Goal: Task Accomplishment & Management: Manage account settings

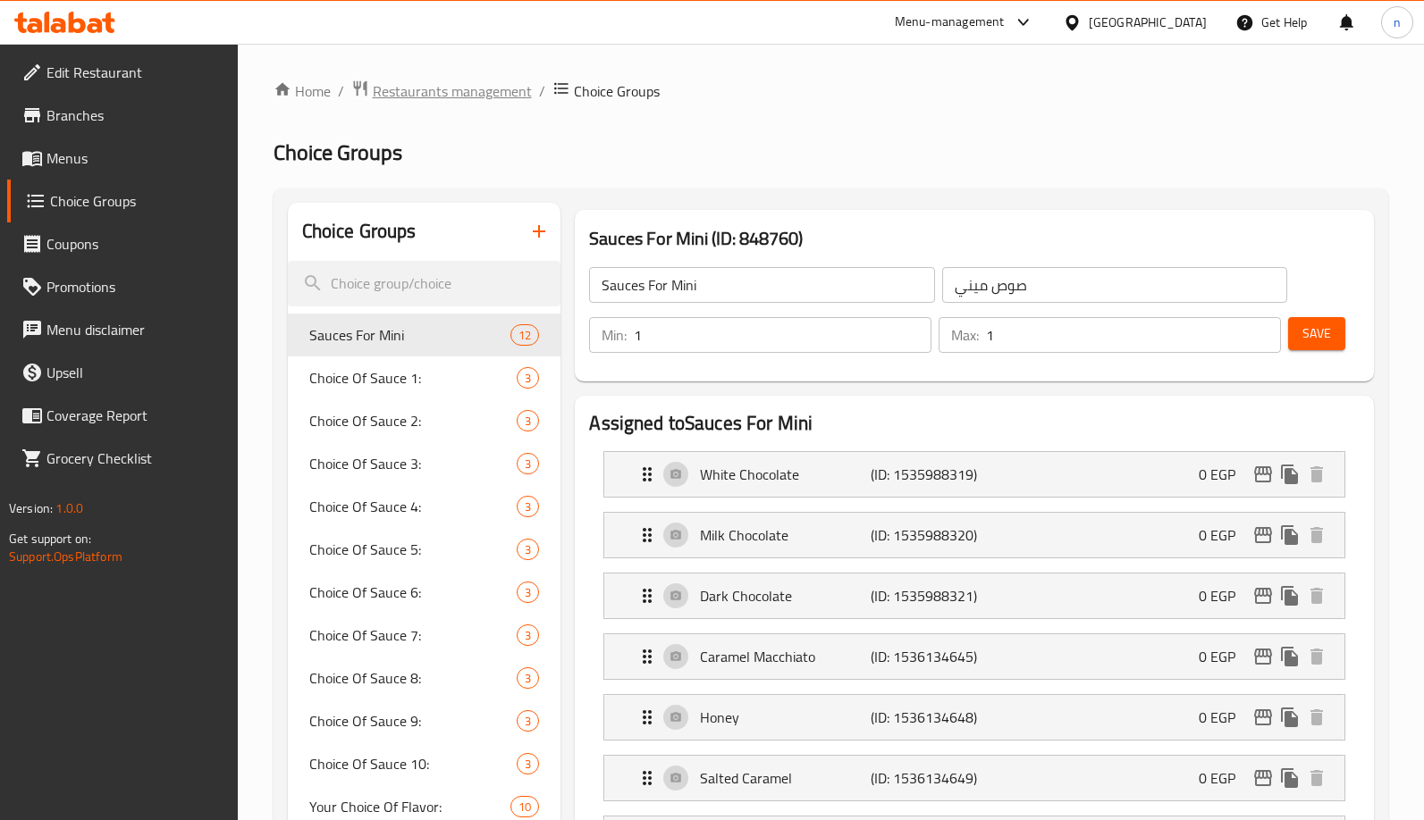
click at [422, 86] on span "Restaurants management" at bounding box center [452, 90] width 159 height 21
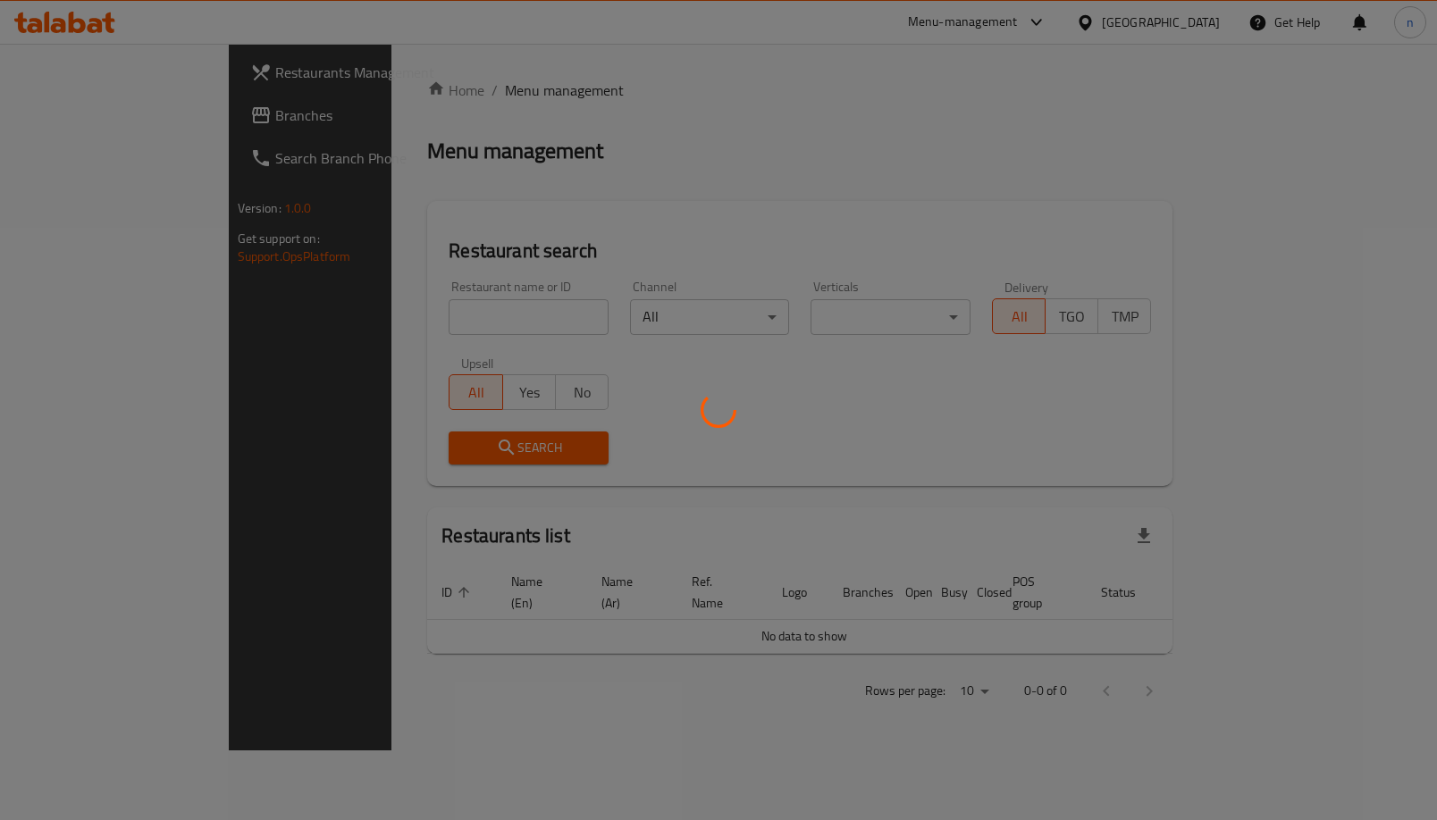
click at [104, 130] on div at bounding box center [718, 410] width 1437 height 820
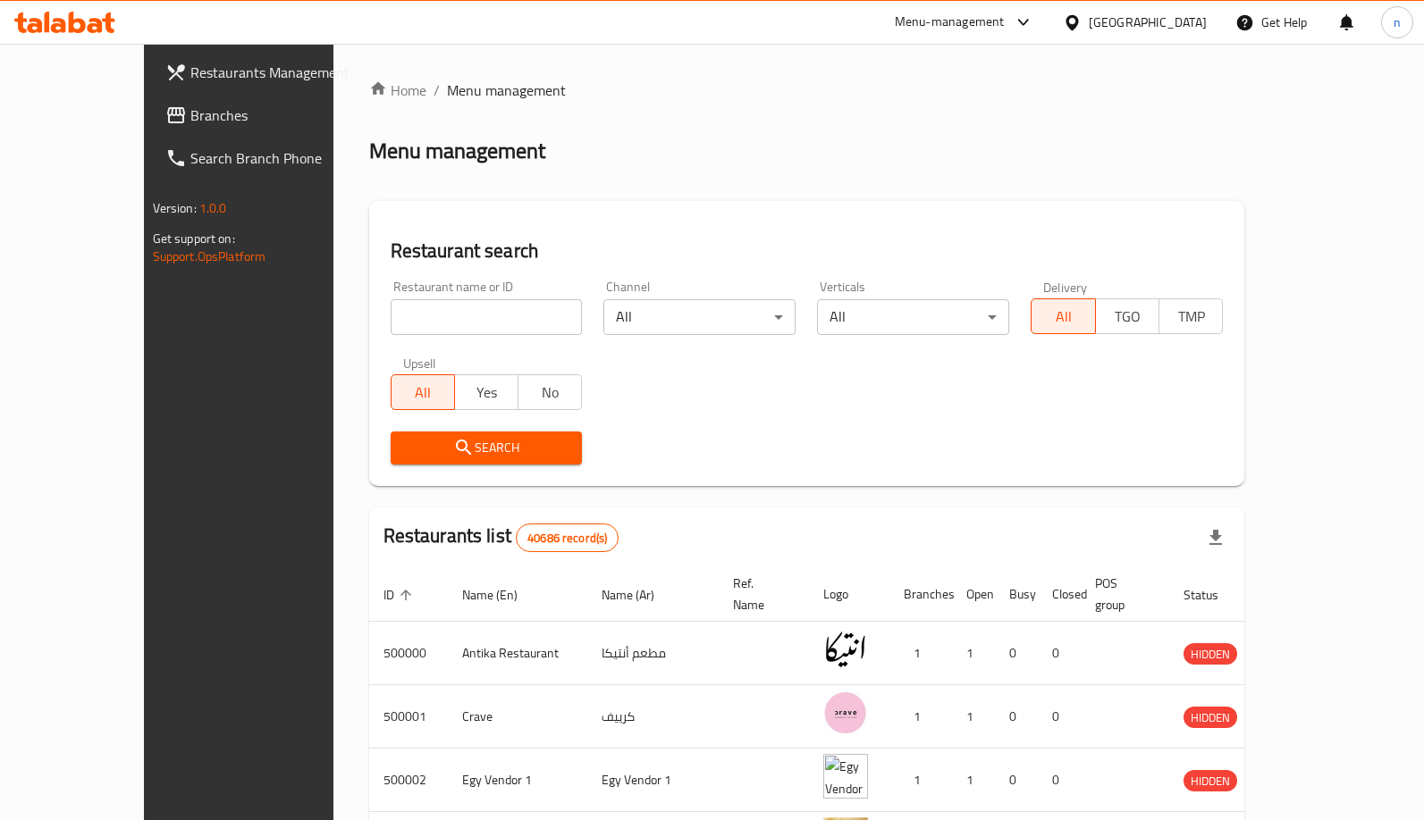
click at [190, 115] on span "Branches" at bounding box center [278, 115] width 177 height 21
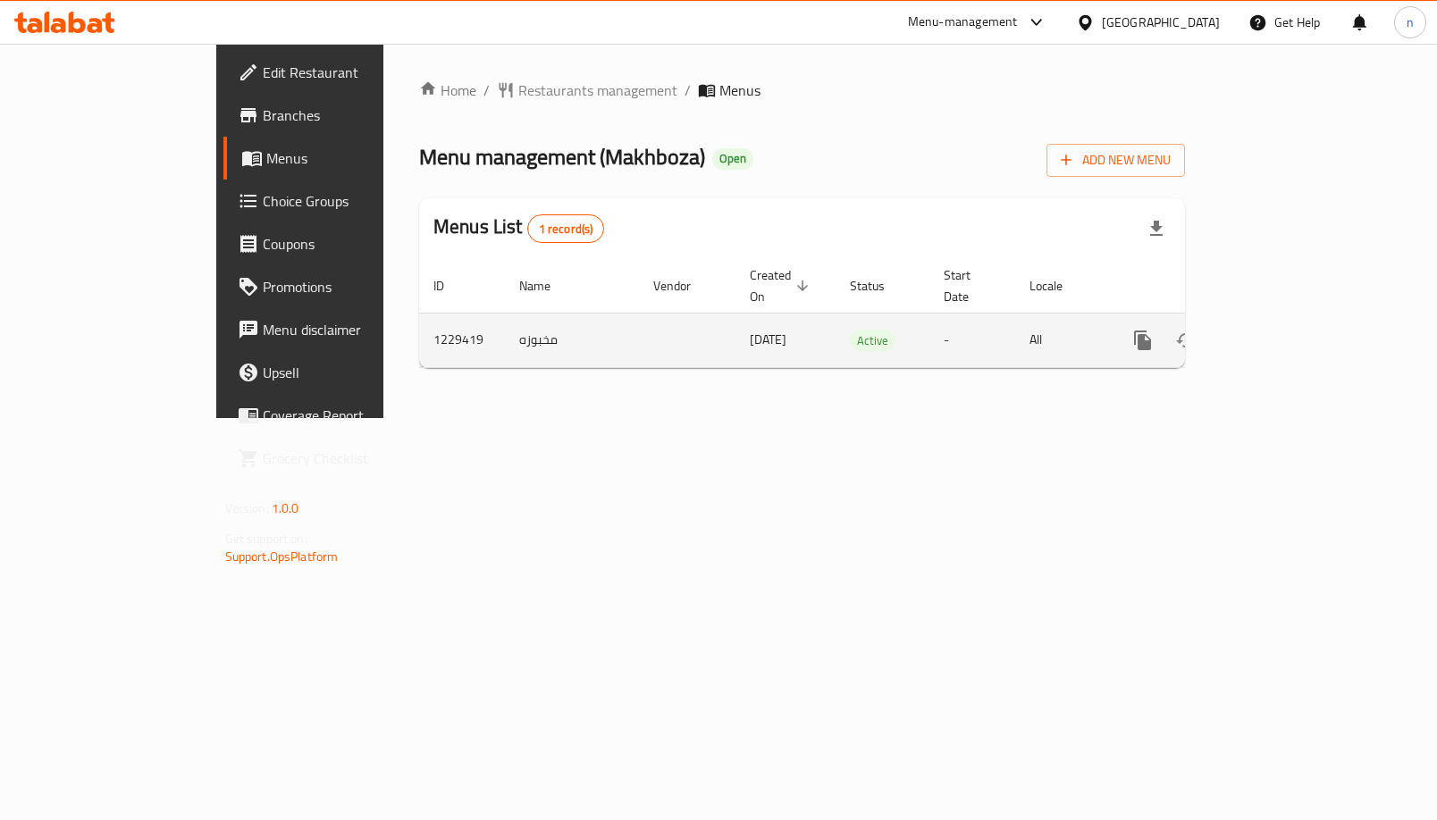
click at [1282, 330] on icon "enhanced table" at bounding box center [1271, 340] width 21 height 21
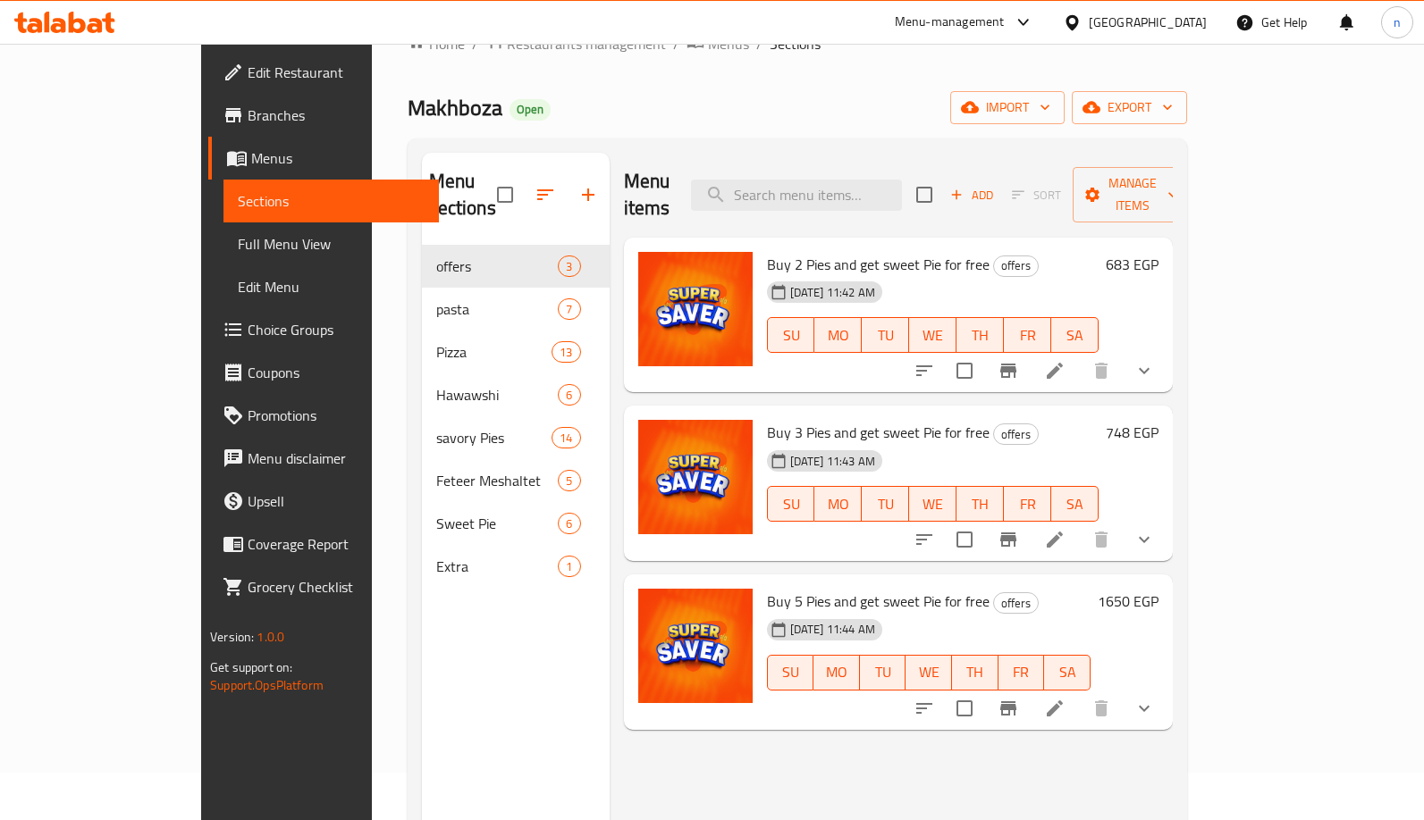
scroll to position [89, 0]
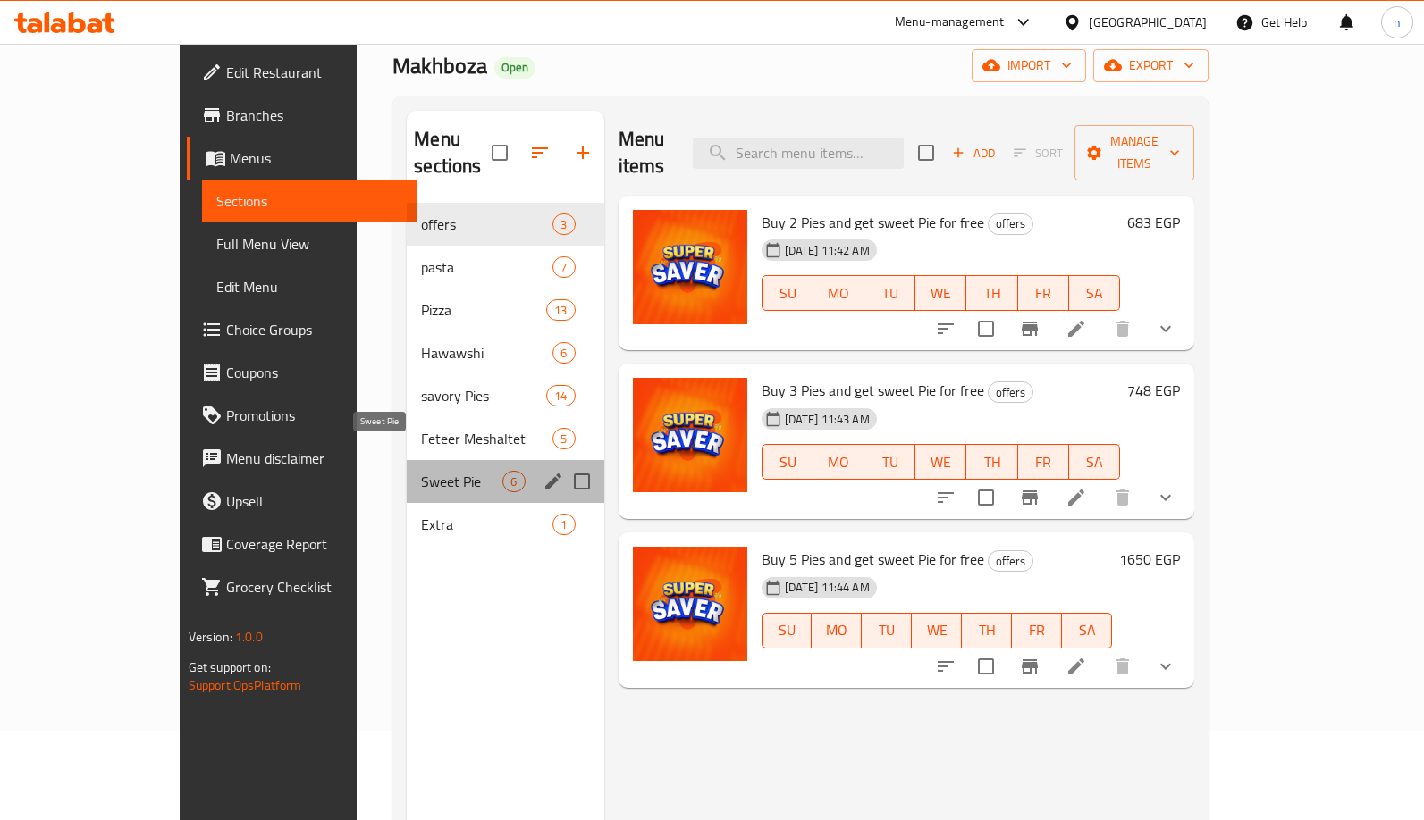
click at [421, 471] on span "Sweet Pie" at bounding box center [461, 481] width 81 height 21
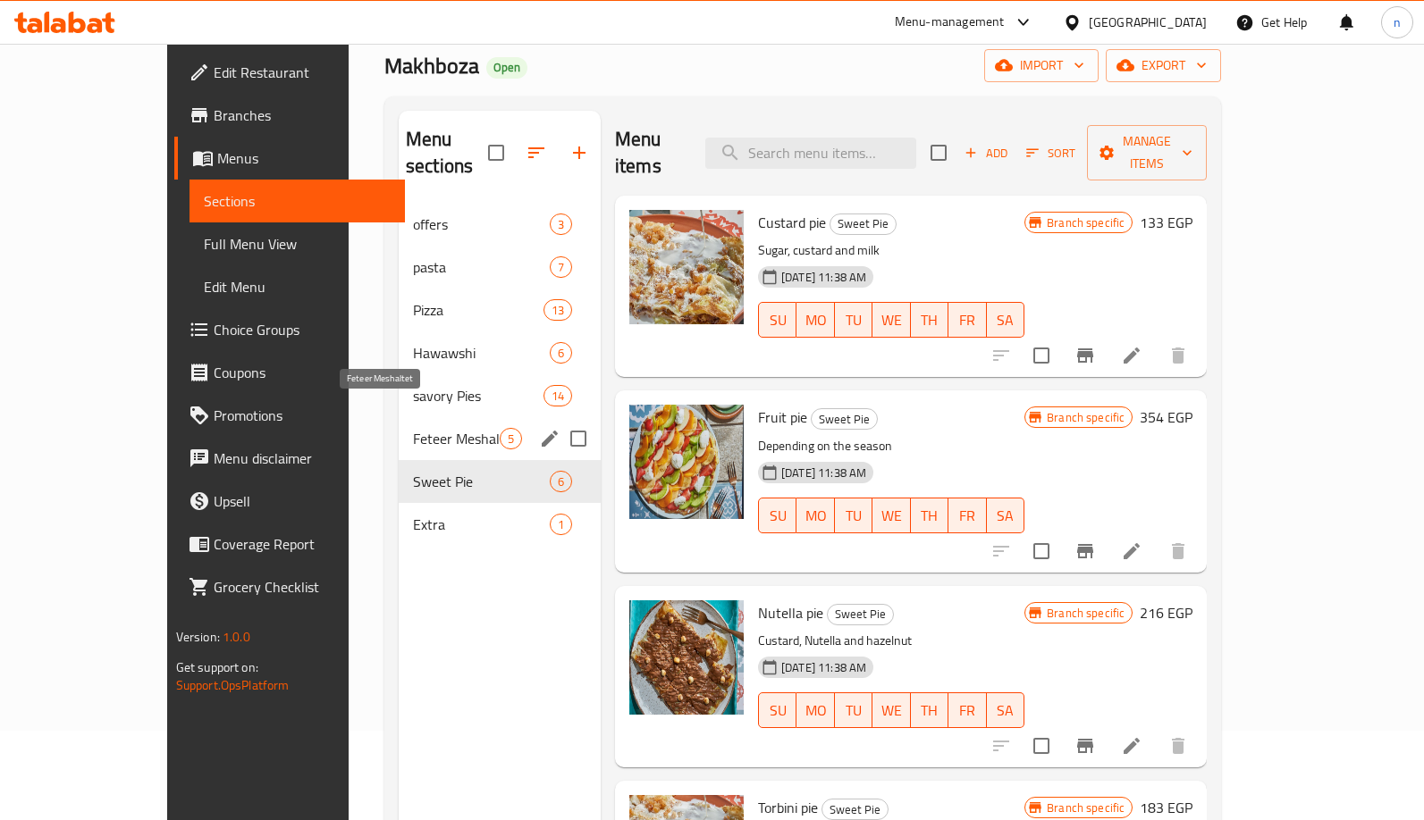
click at [413, 428] on span "Feteer Meshaltet" at bounding box center [456, 438] width 87 height 21
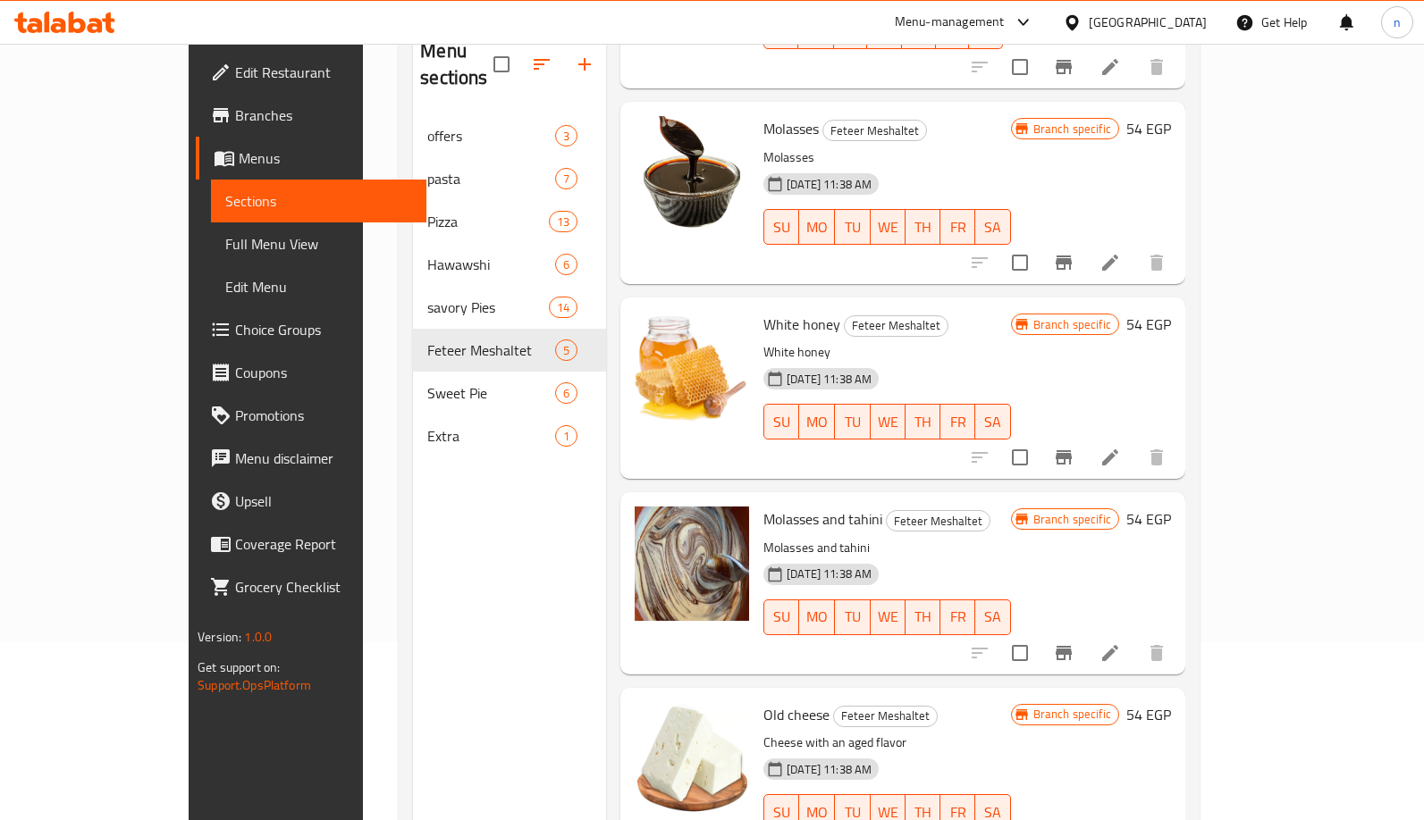
scroll to position [250, 0]
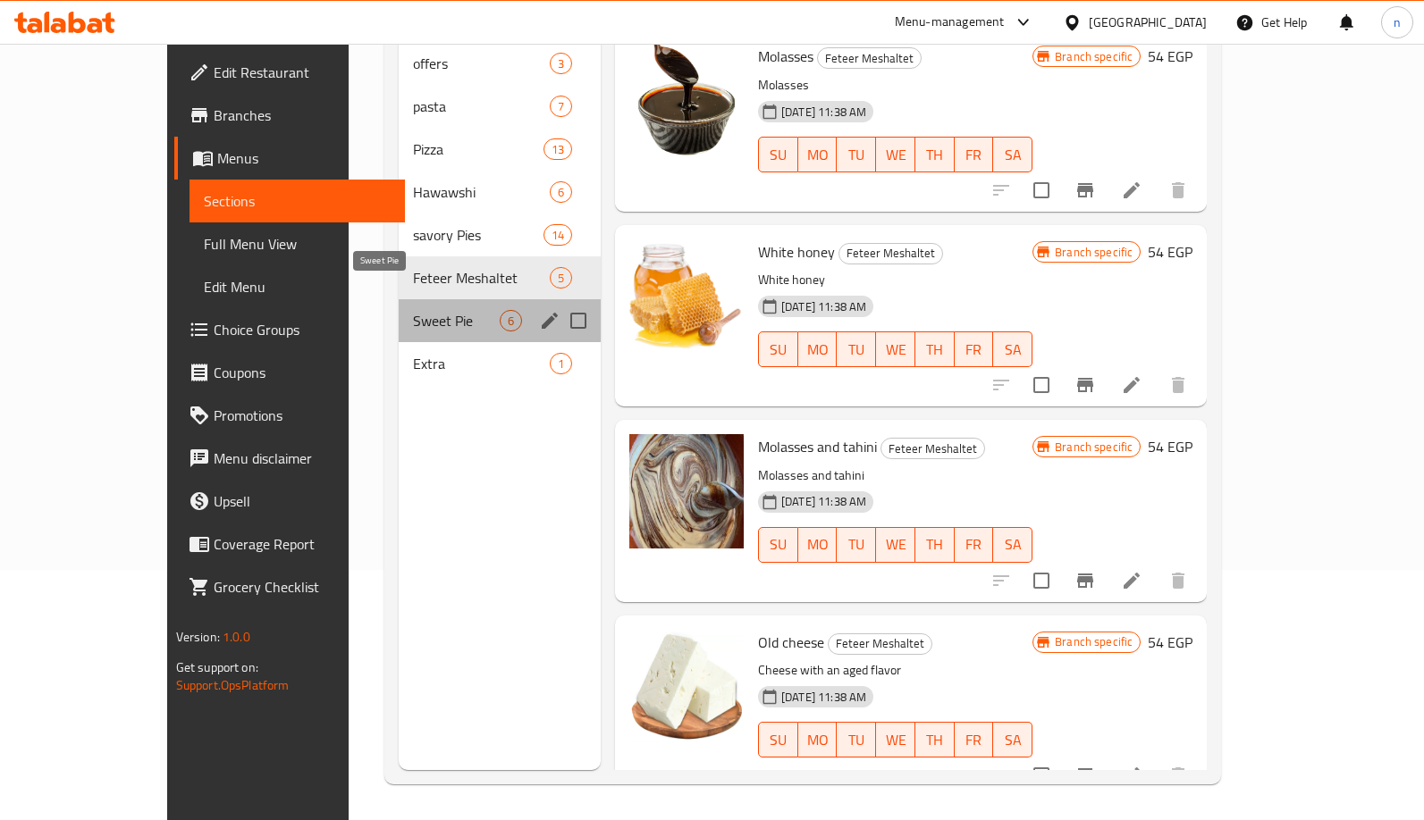
click at [413, 310] on span "Sweet Pie" at bounding box center [456, 320] width 87 height 21
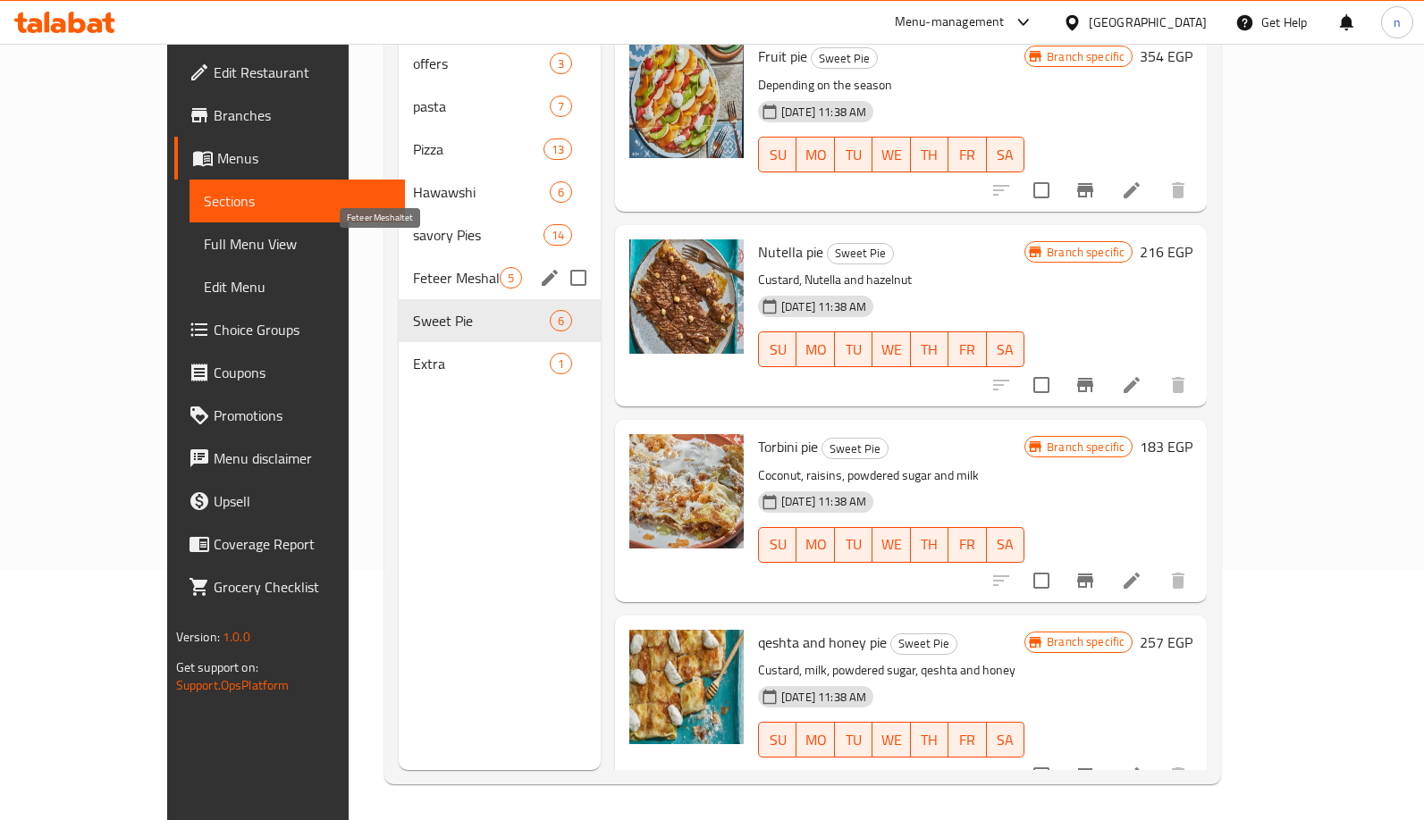
click at [413, 267] on span "Feteer Meshaltet" at bounding box center [456, 277] width 87 height 21
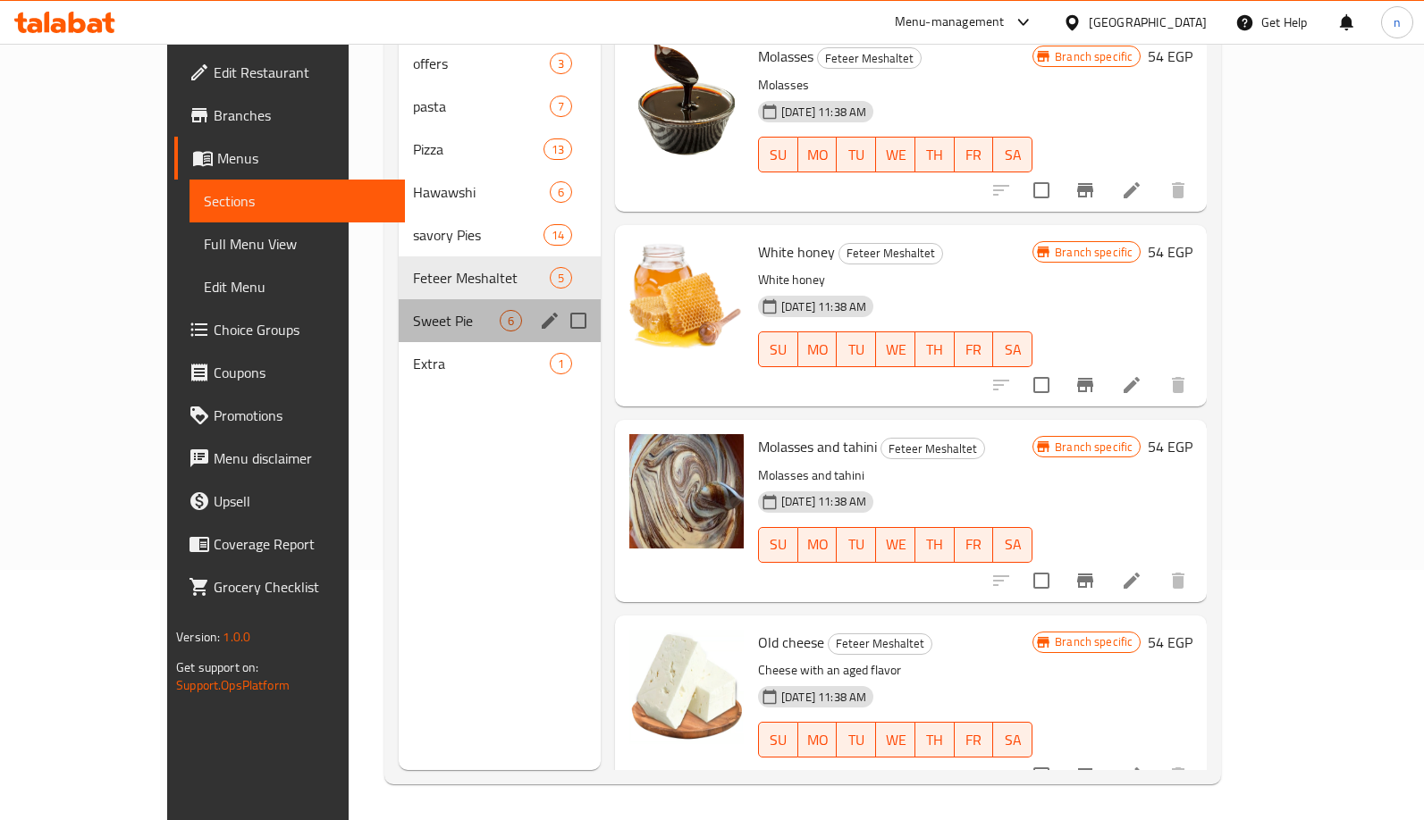
click at [399, 305] on div "Sweet Pie 6" at bounding box center [500, 320] width 202 height 43
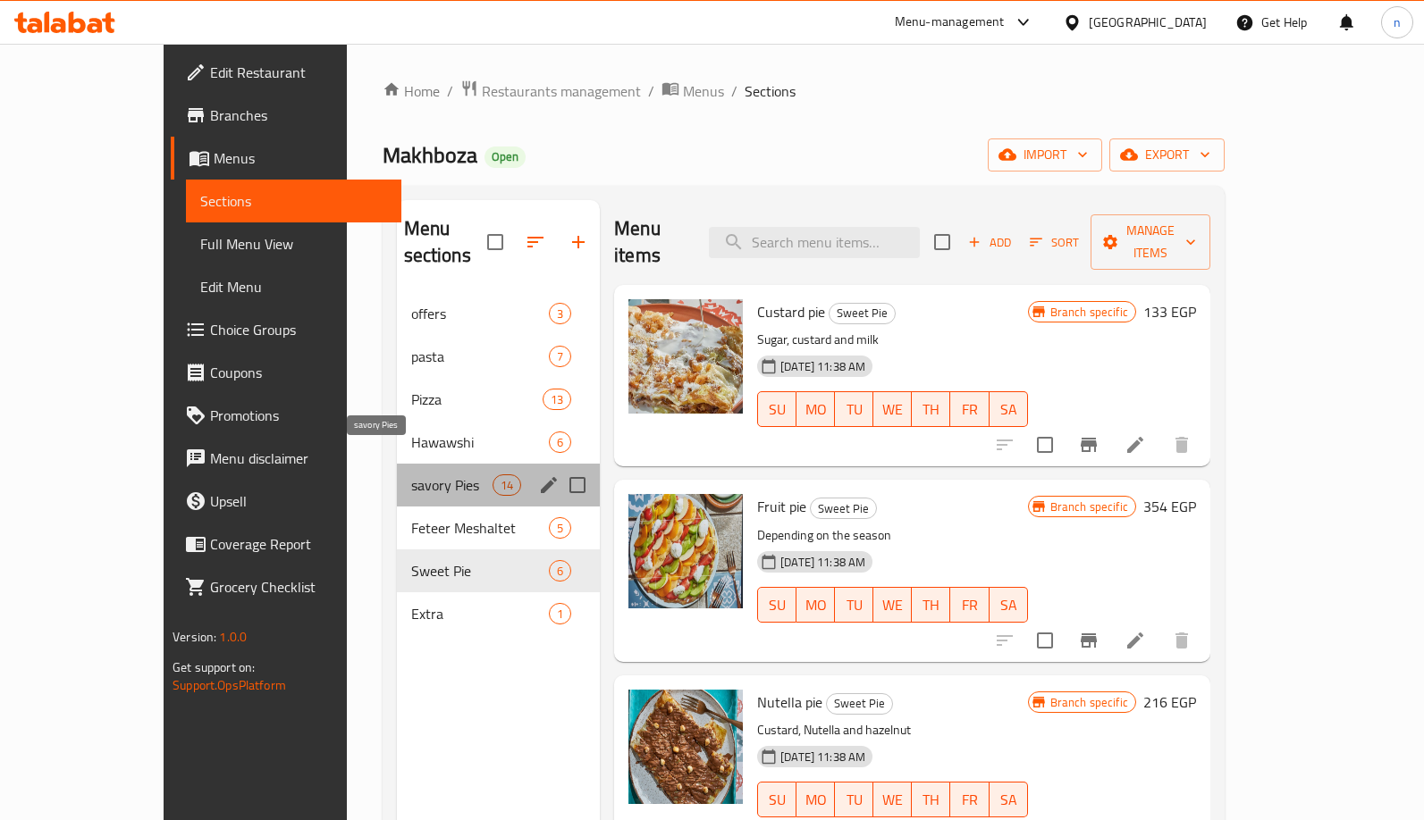
click at [411, 475] on span "savory Pies" at bounding box center [451, 485] width 81 height 21
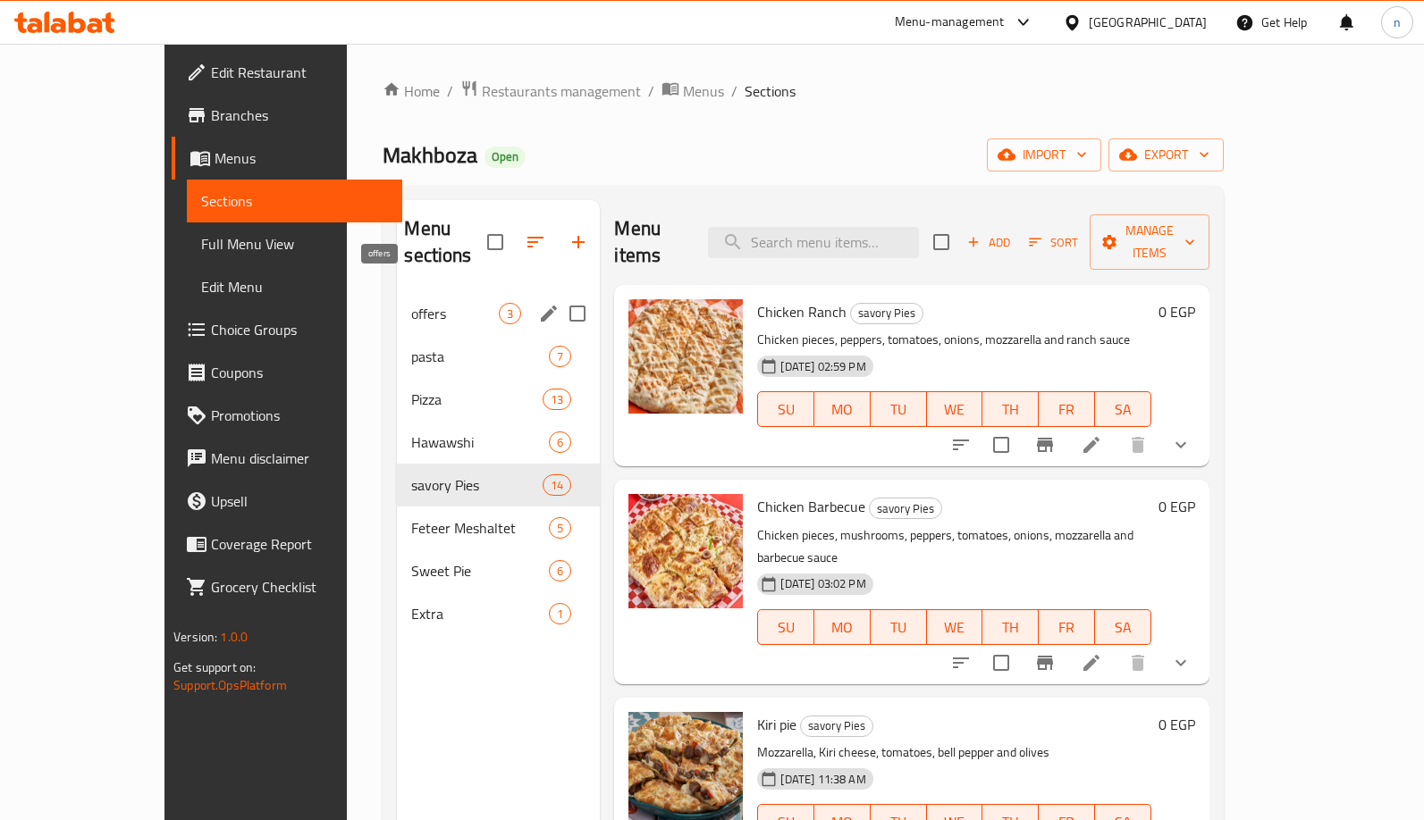
click at [411, 303] on span "offers" at bounding box center [455, 313] width 88 height 21
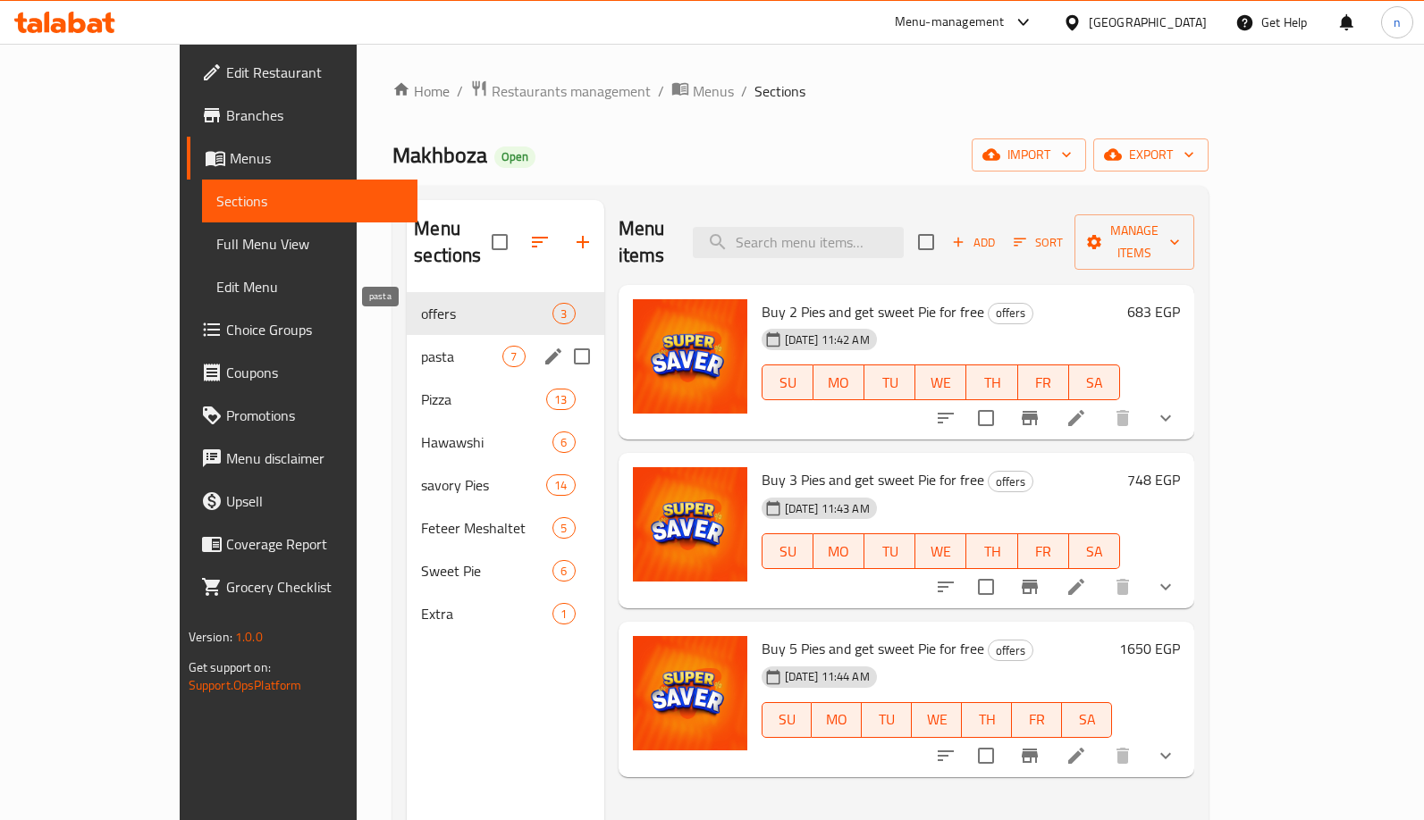
click at [421, 346] on span "pasta" at bounding box center [461, 356] width 81 height 21
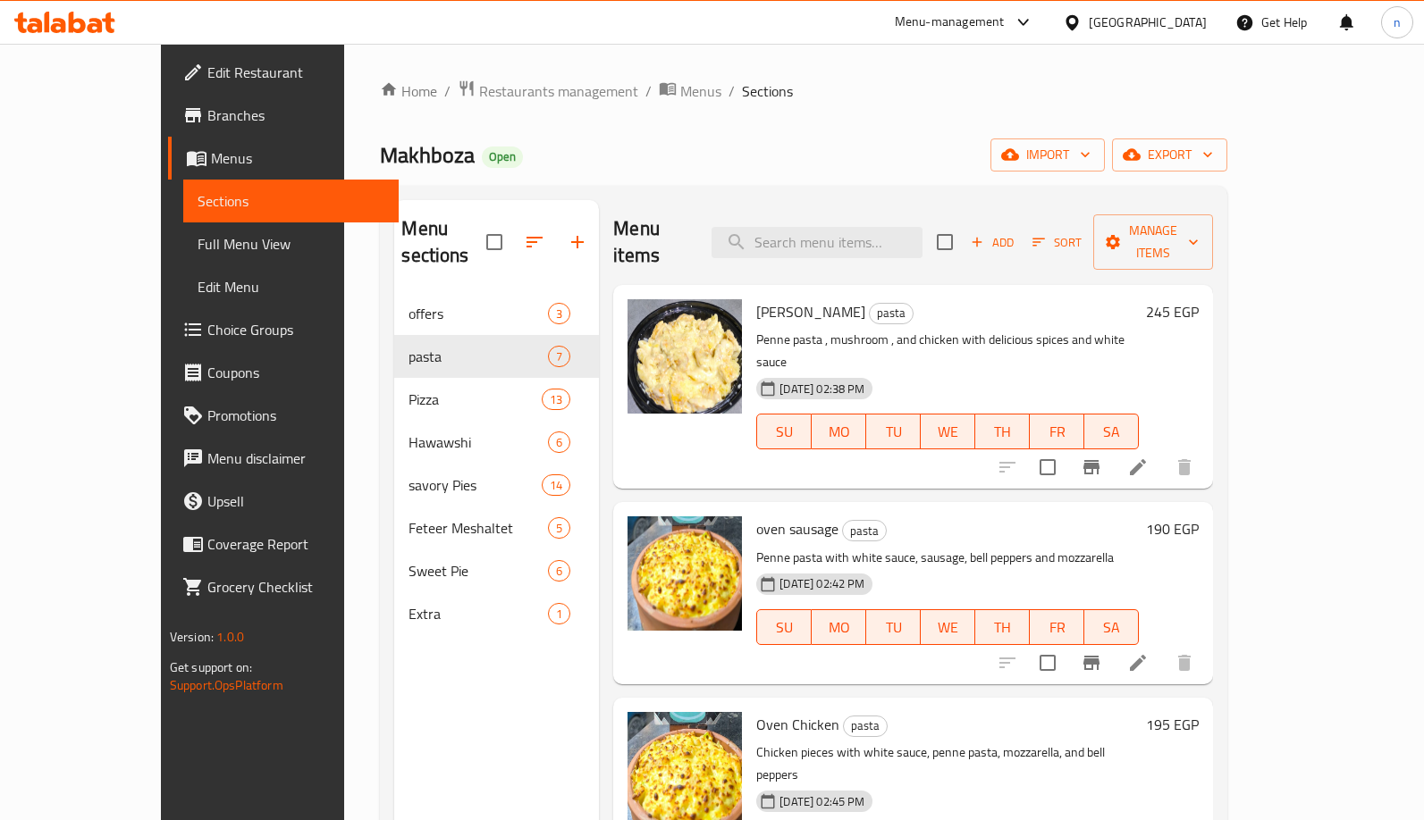
scroll to position [591, 0]
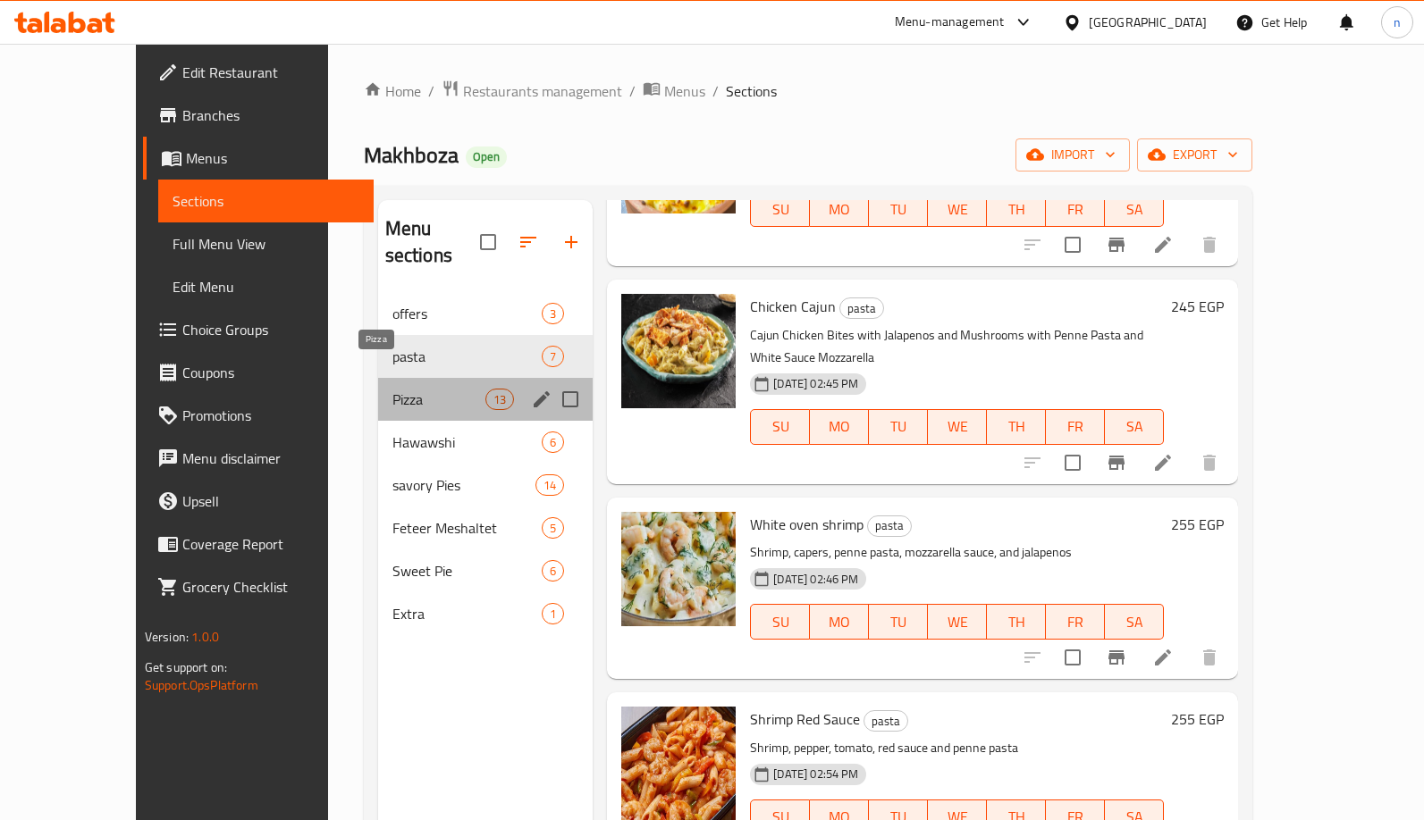
click at [407, 389] on span "Pizza" at bounding box center [438, 399] width 93 height 21
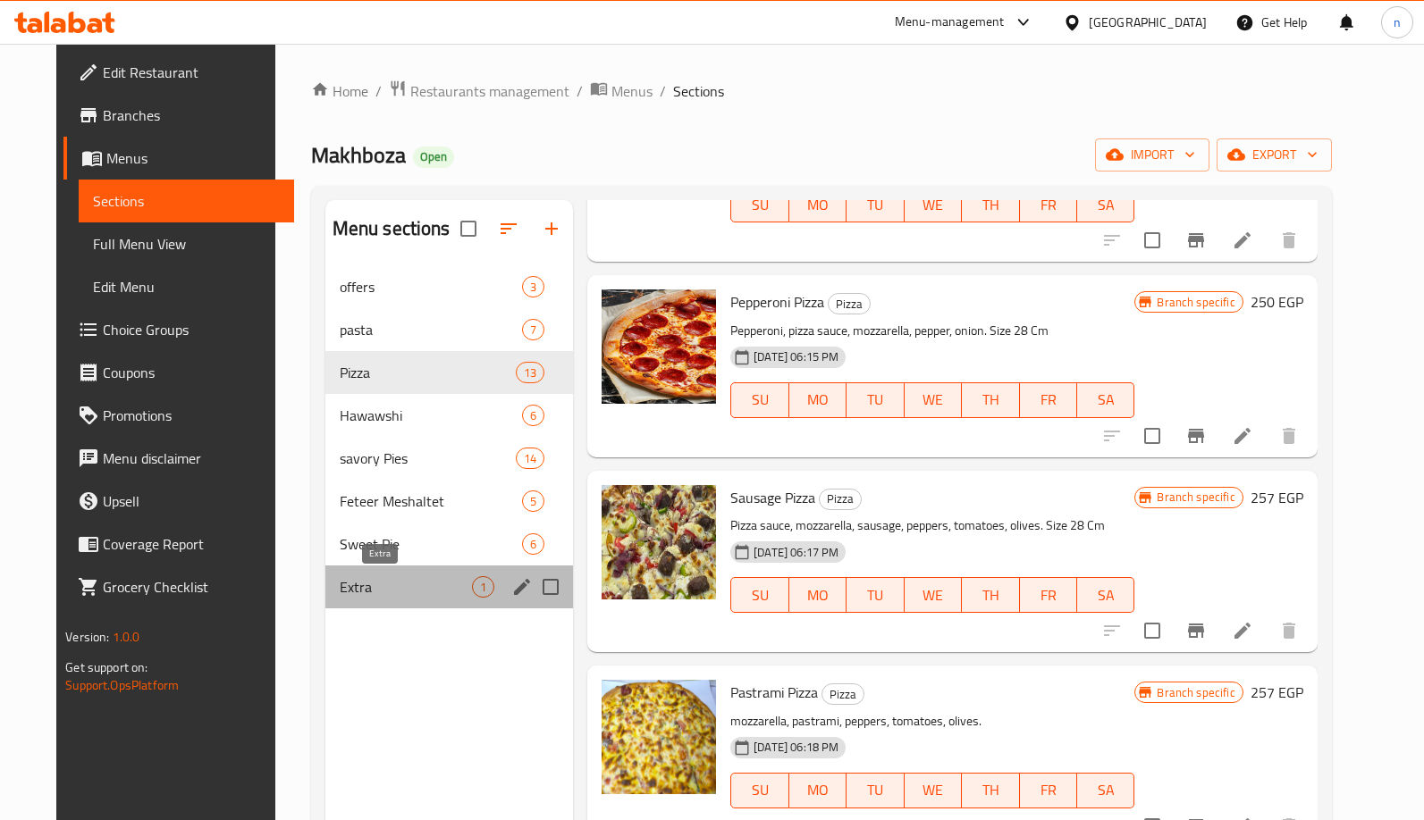
click at [349, 577] on span "Extra" at bounding box center [406, 586] width 132 height 21
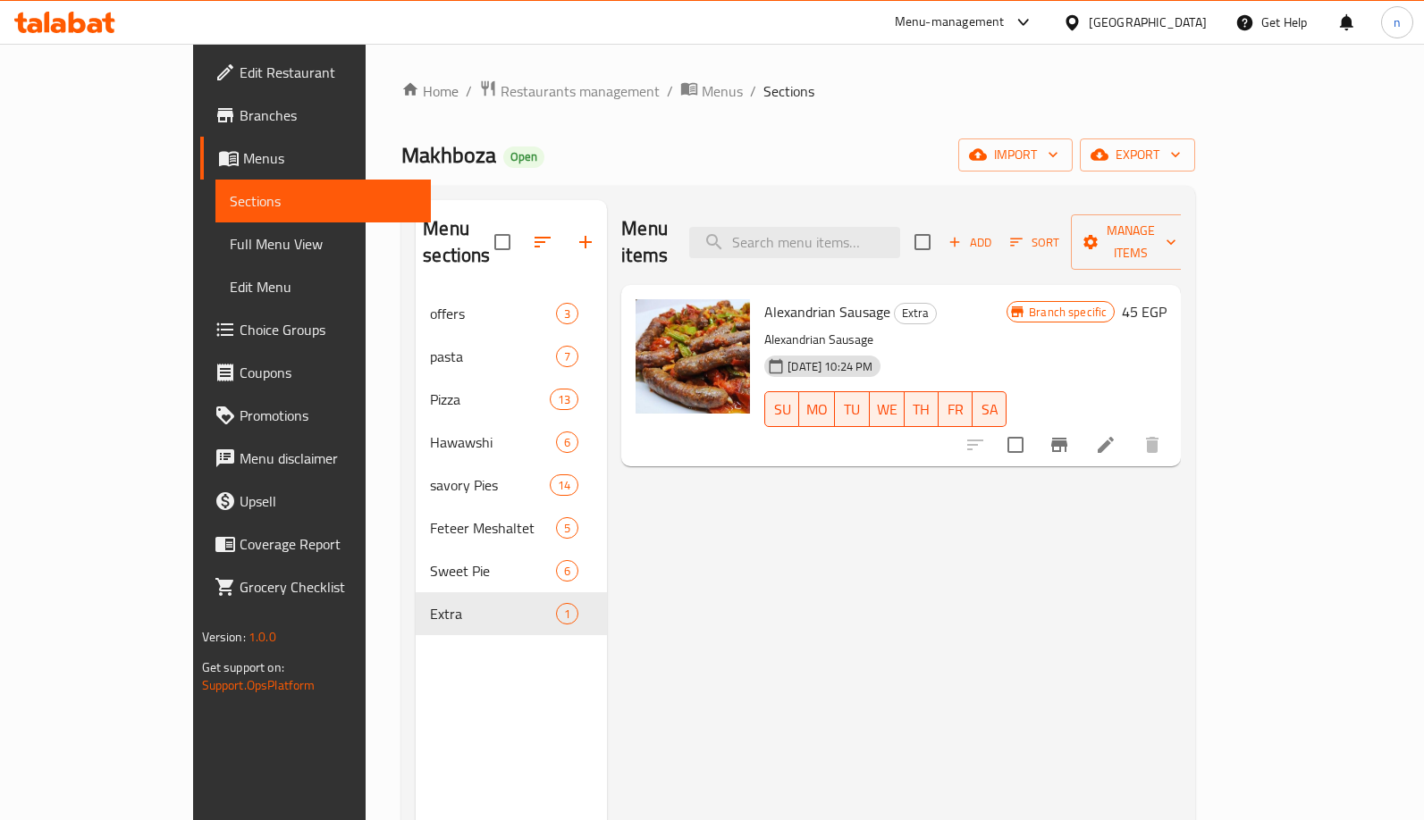
click at [897, 207] on div "Menu items Add Sort Manage items" at bounding box center [900, 242] width 559 height 85
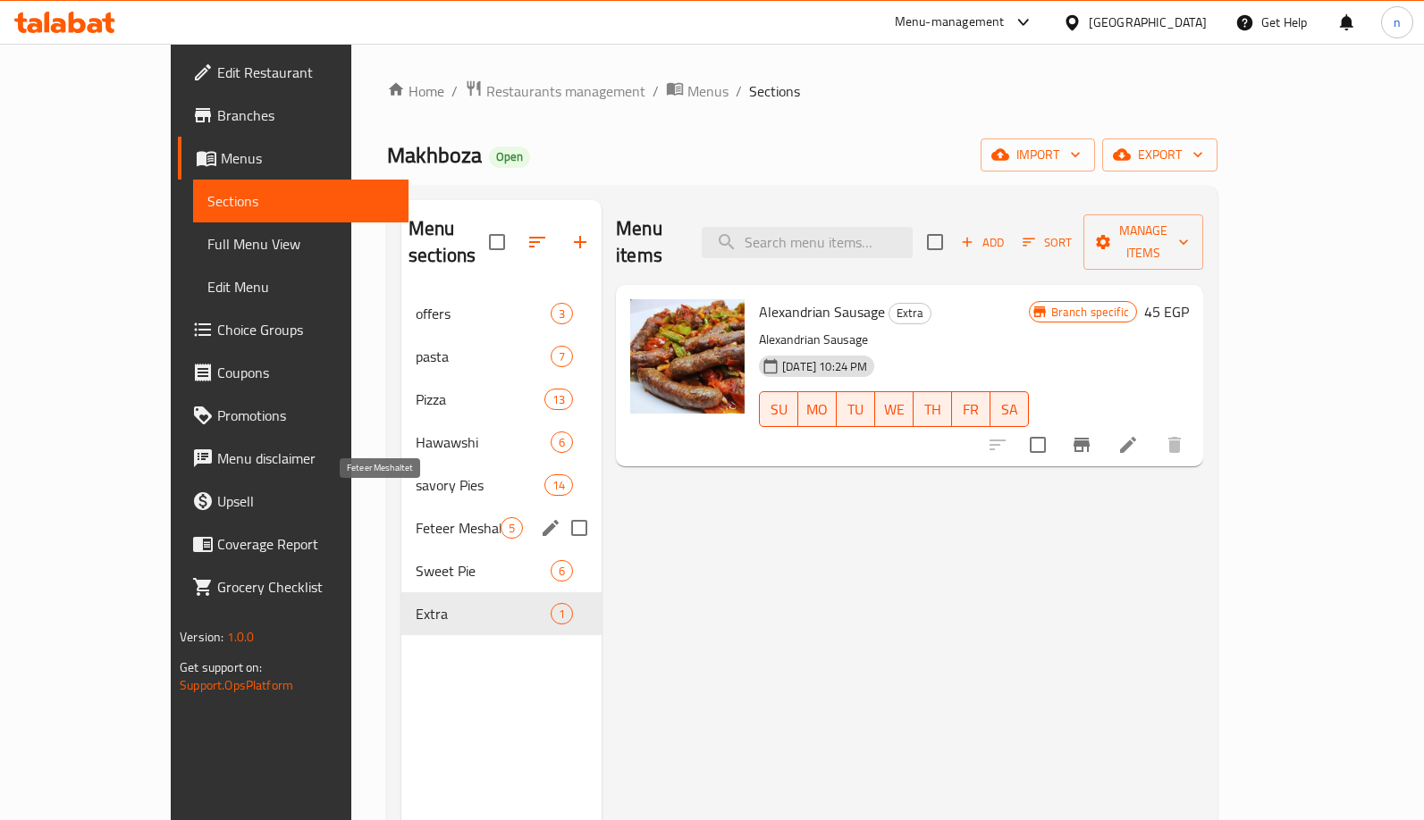
click at [416, 517] on span "Feteer Meshaltet" at bounding box center [458, 527] width 85 height 21
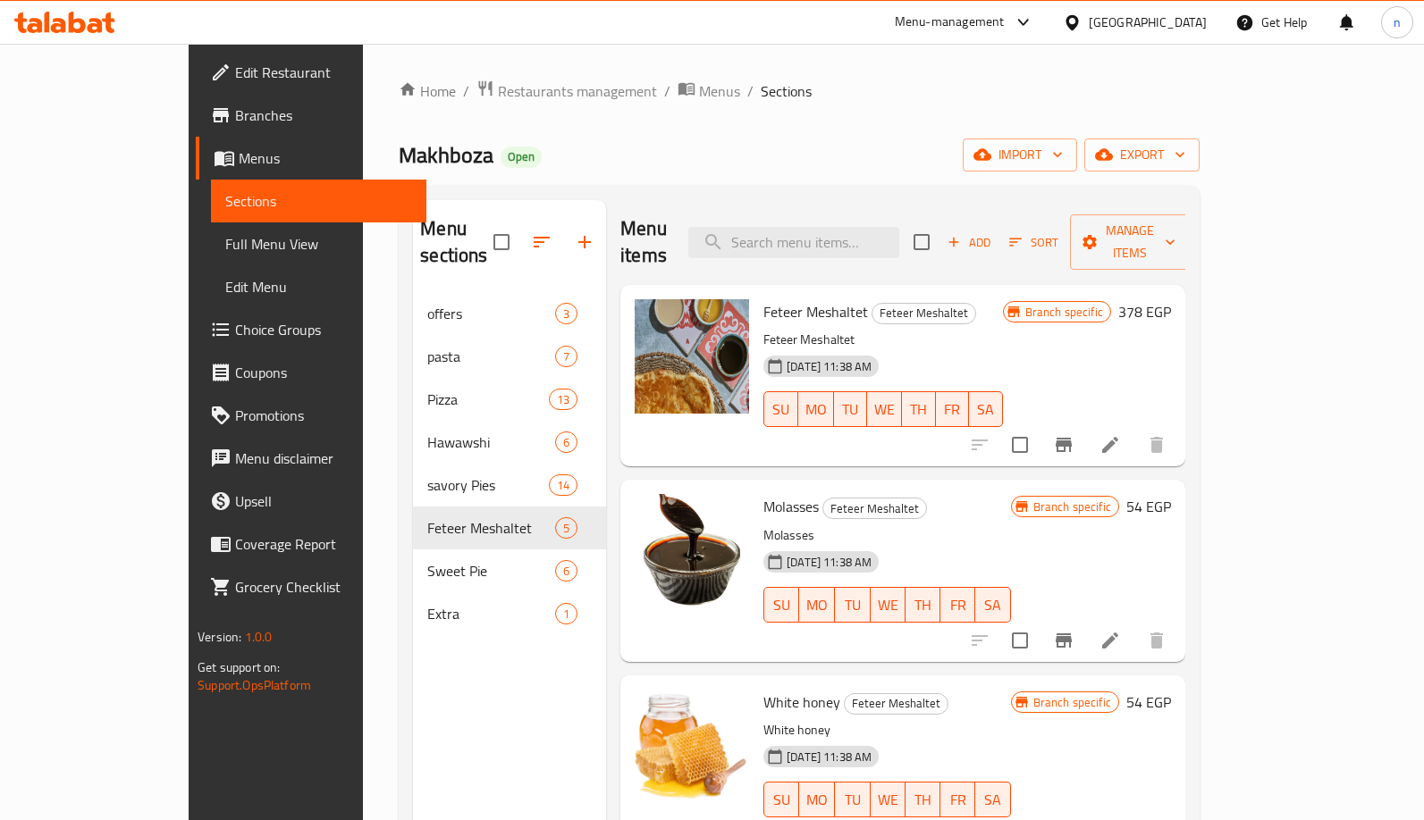
click at [853, 211] on div "Menu items Add Sort Manage items" at bounding box center [902, 242] width 565 height 85
click at [843, 229] on input "search" at bounding box center [793, 242] width 211 height 31
paste input "Greek Chicken"
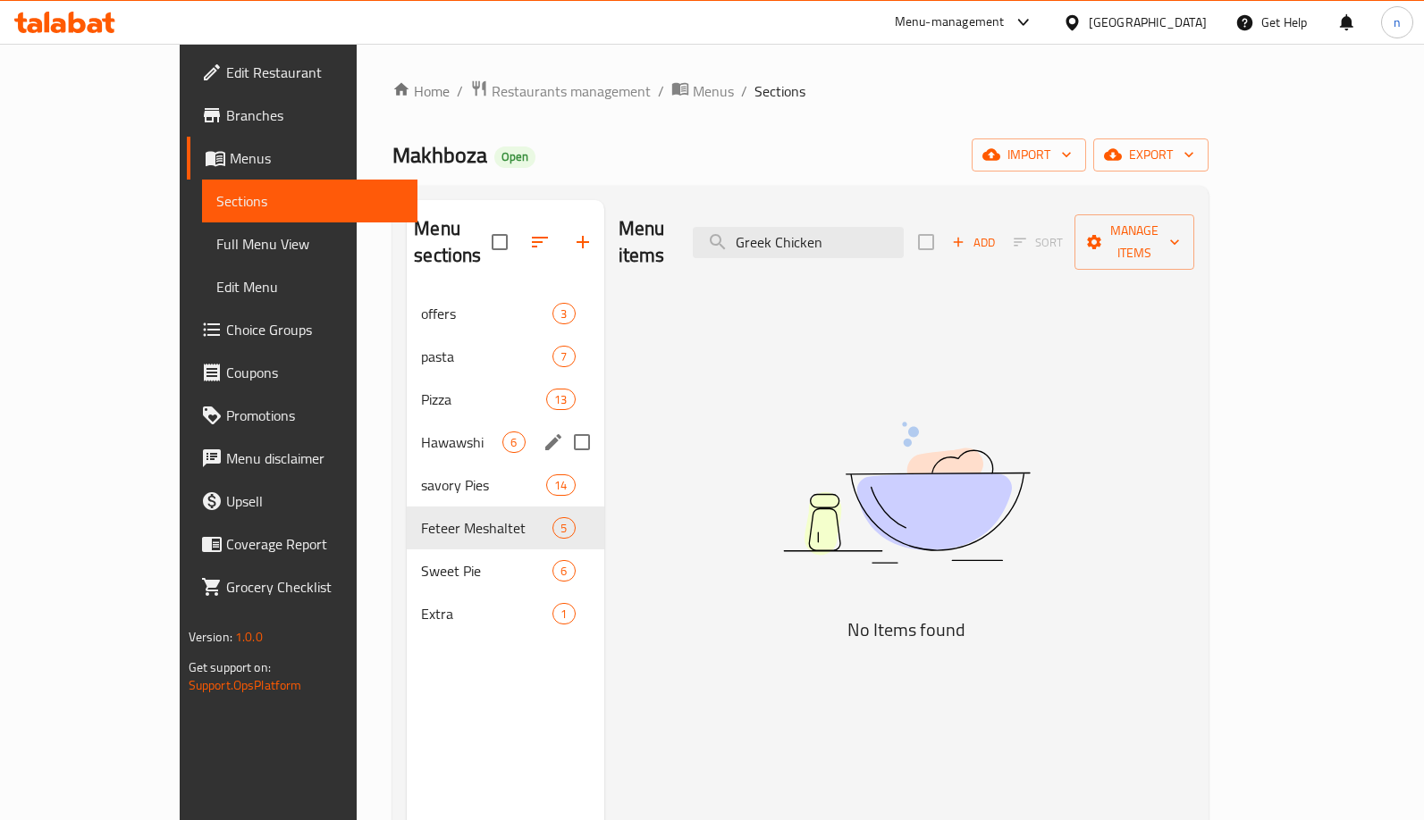
click at [407, 391] on div "Pizza 13" at bounding box center [505, 399] width 197 height 43
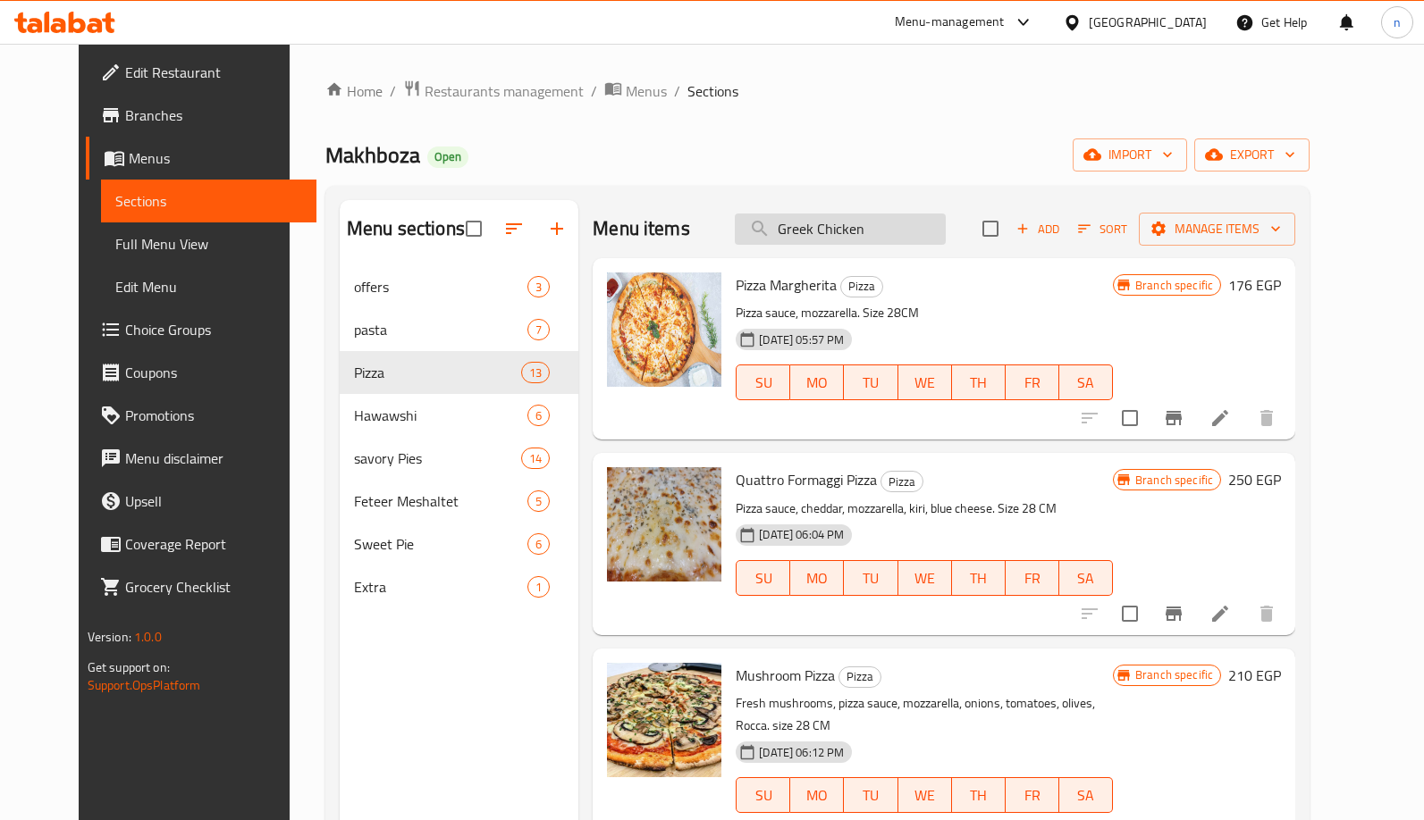
click at [883, 235] on input "Greek Chicken" at bounding box center [840, 229] width 211 height 31
paste input "Greek Chicken"
type input "Greek ChickenGreek Chicken"
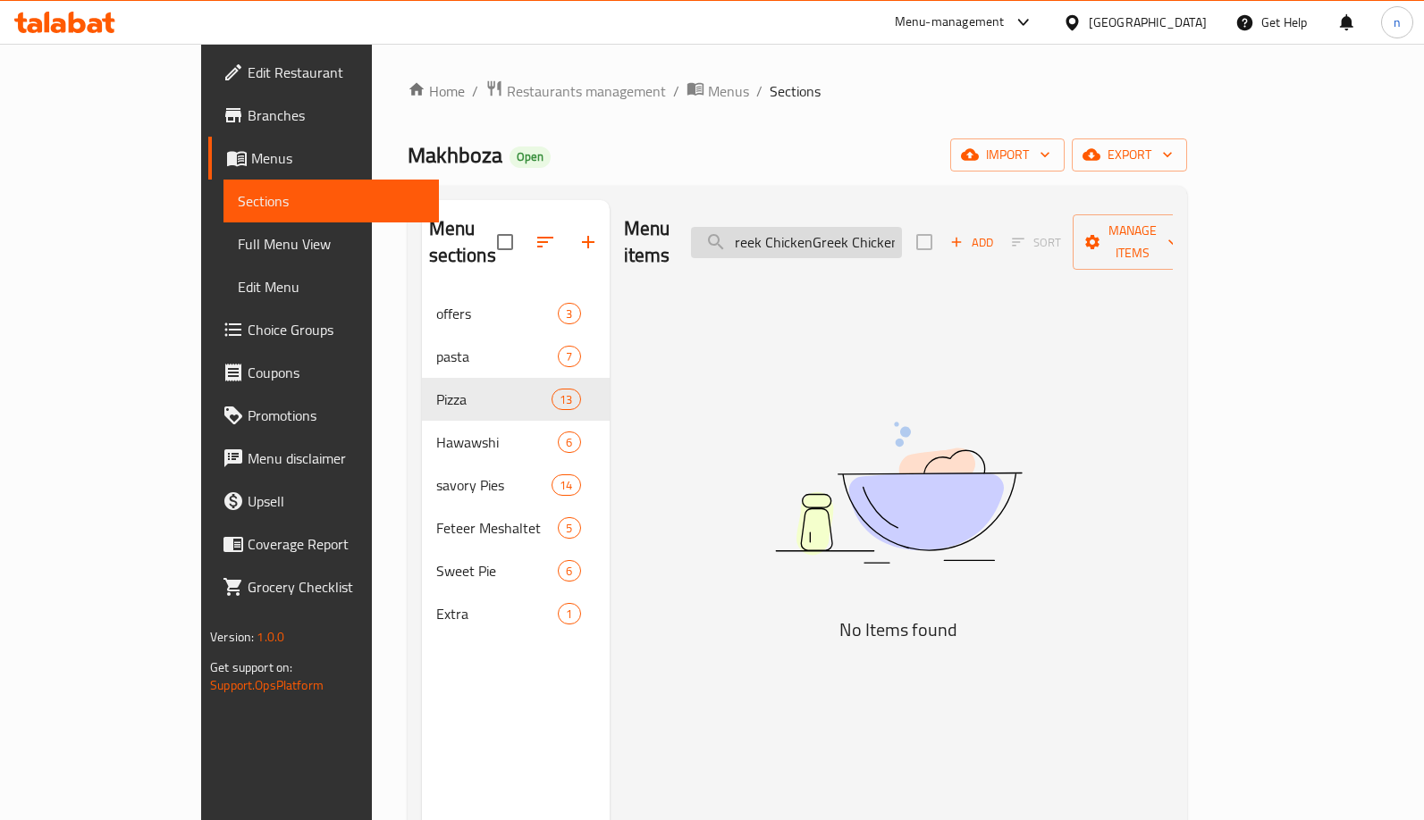
click at [854, 227] on input "Greek ChickenGreek Chicken" at bounding box center [796, 242] width 211 height 31
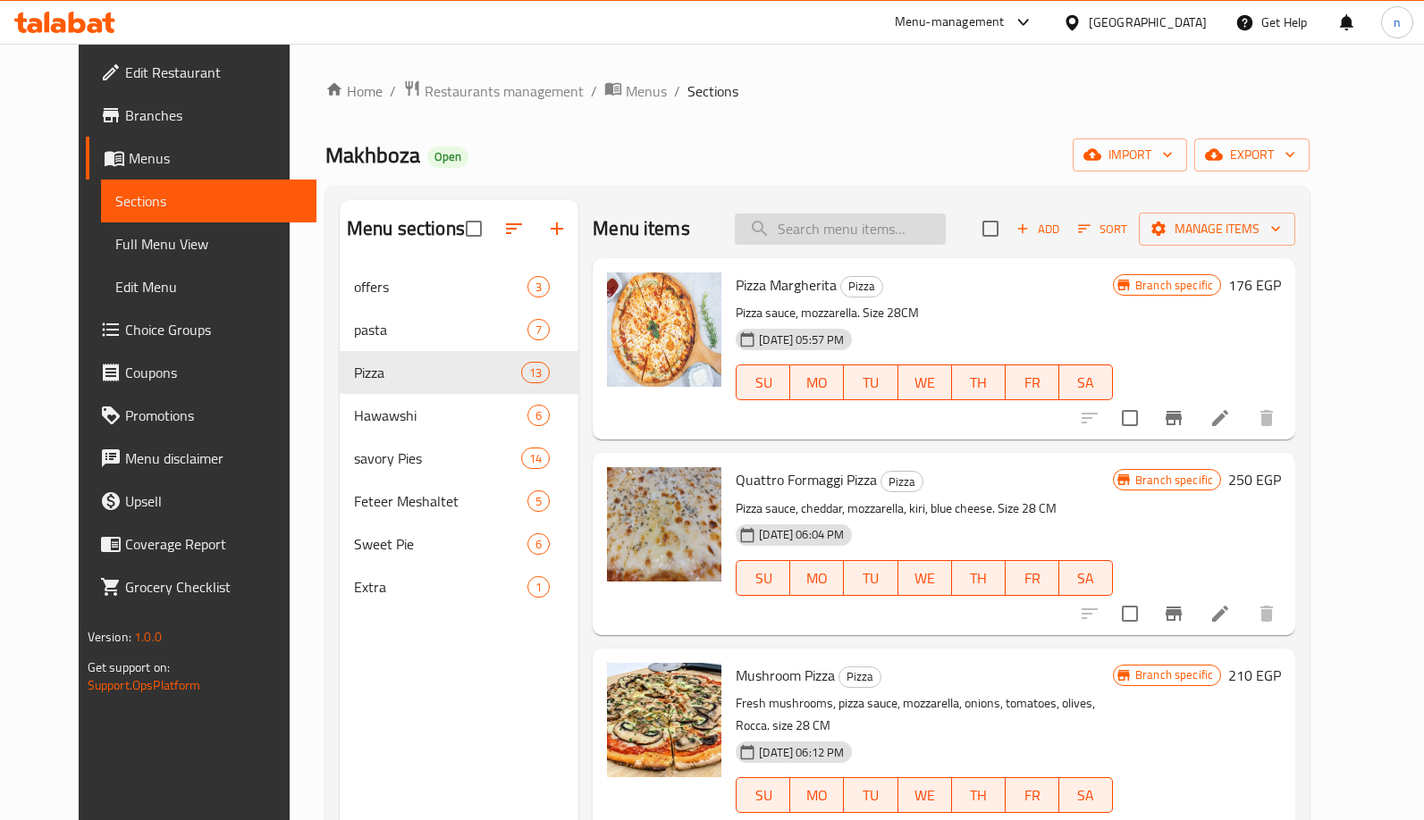
paste input "Greek Chicken"
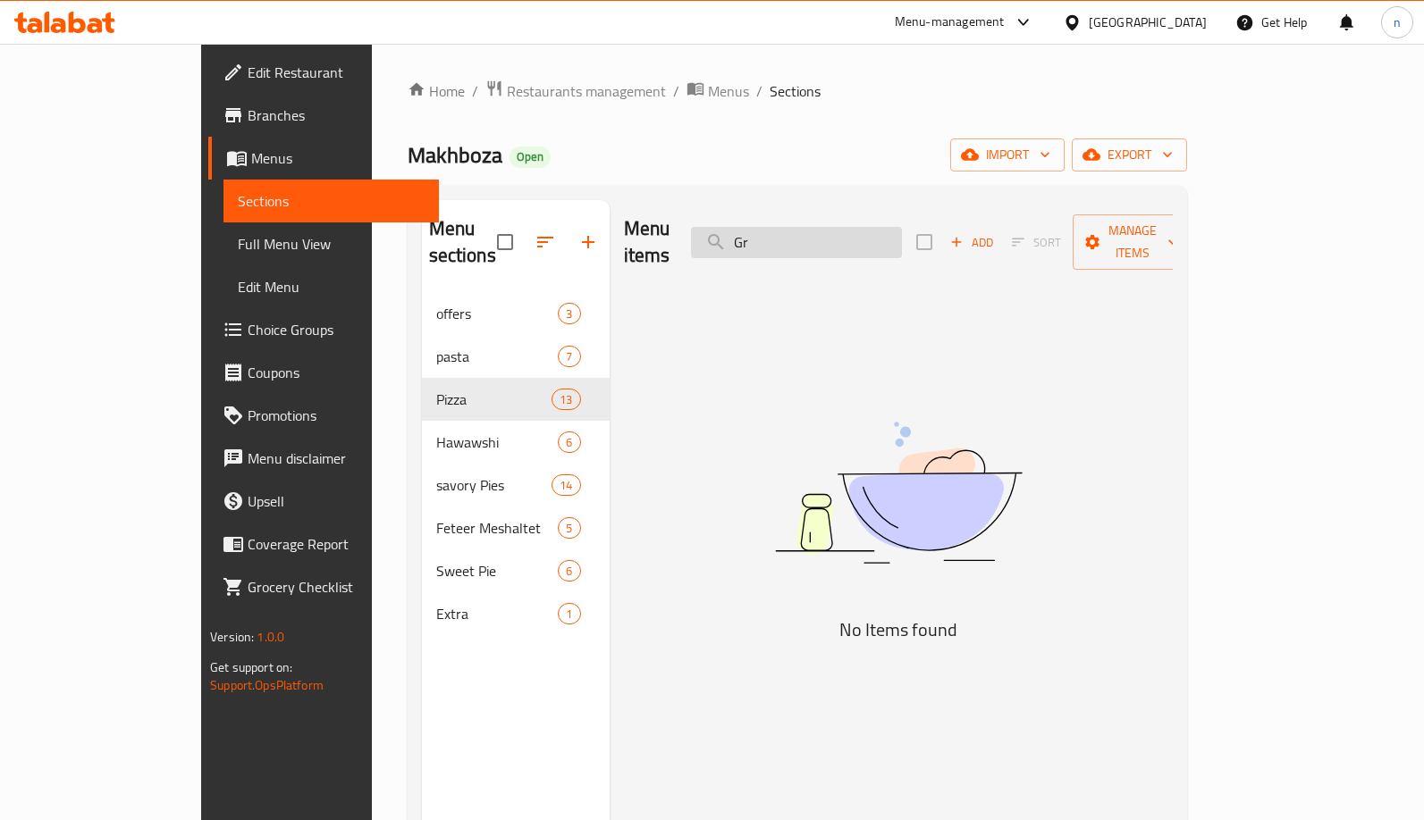
type input "G"
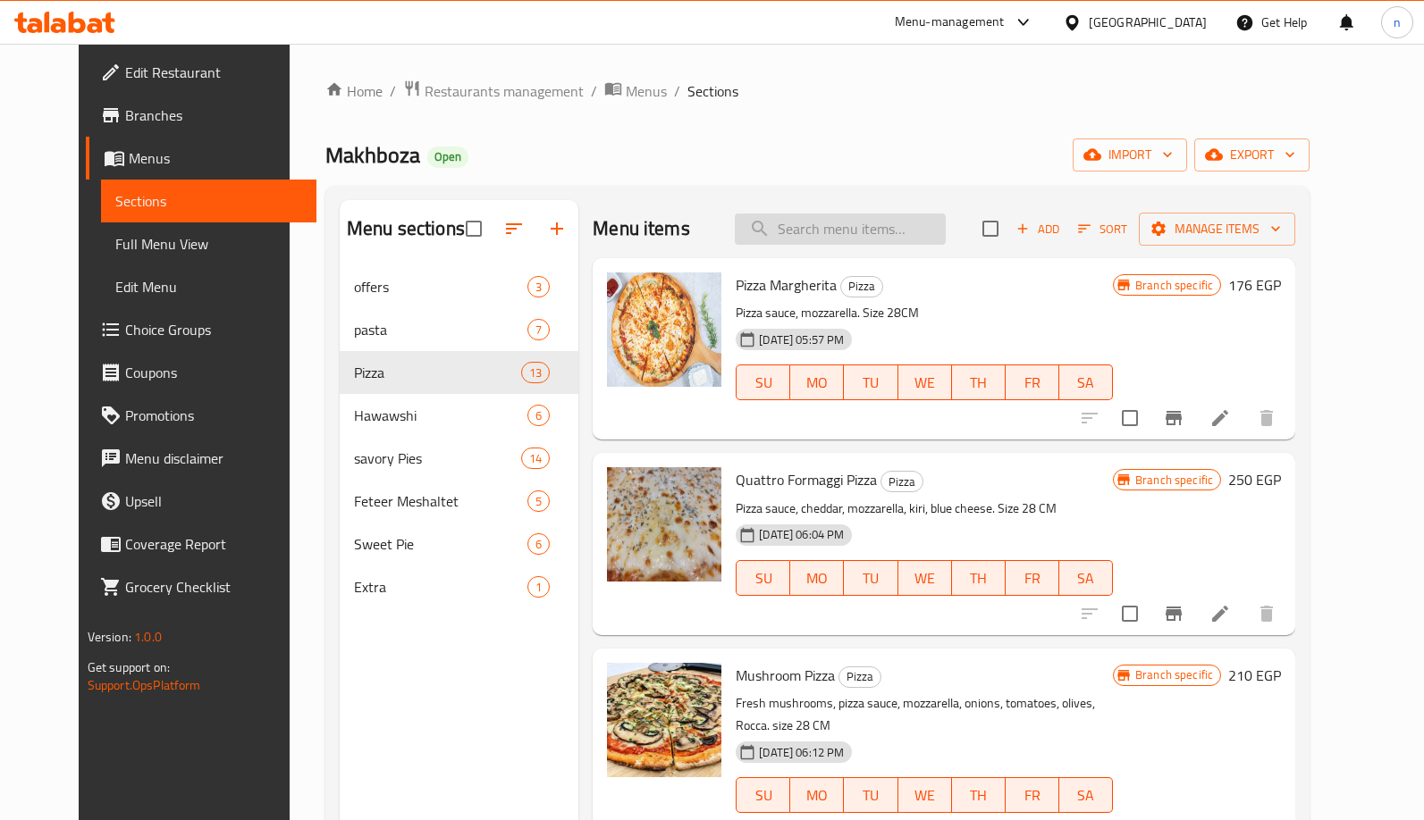
paste input "Greek Chicken"
type input "Greek Chicken"
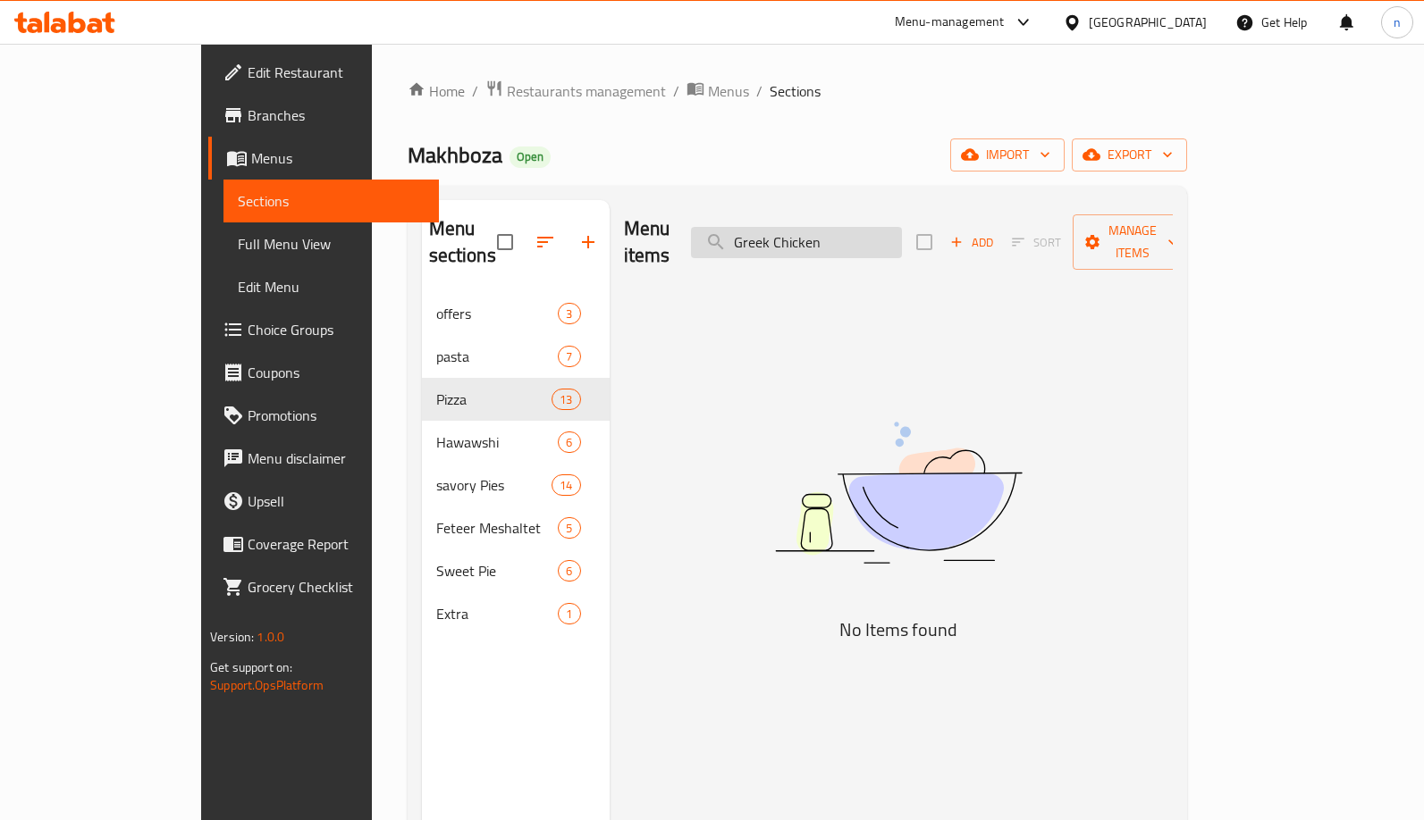
click at [885, 238] on input "Greek Chicken" at bounding box center [796, 242] width 211 height 31
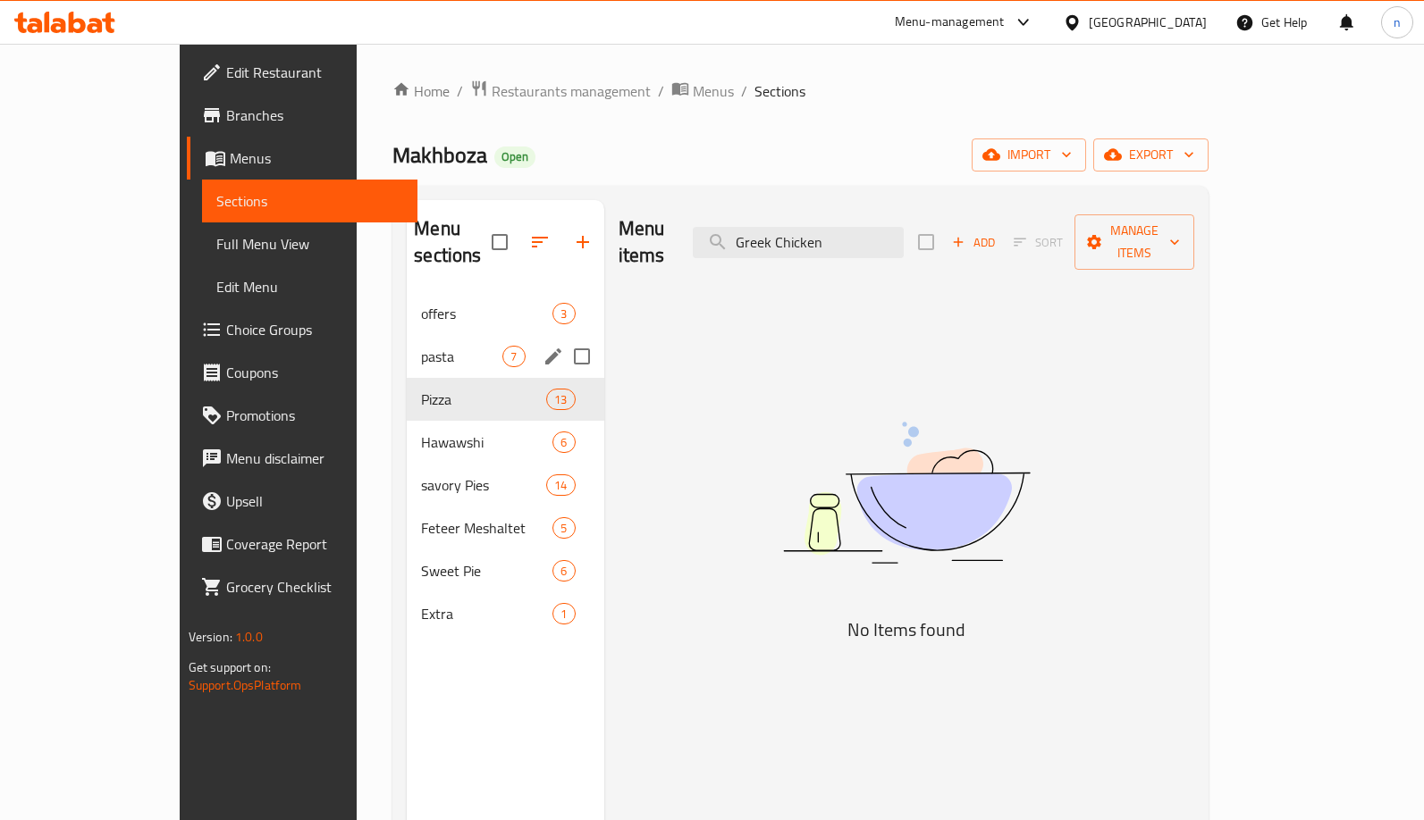
click at [421, 346] on span "pasta" at bounding box center [461, 356] width 81 height 21
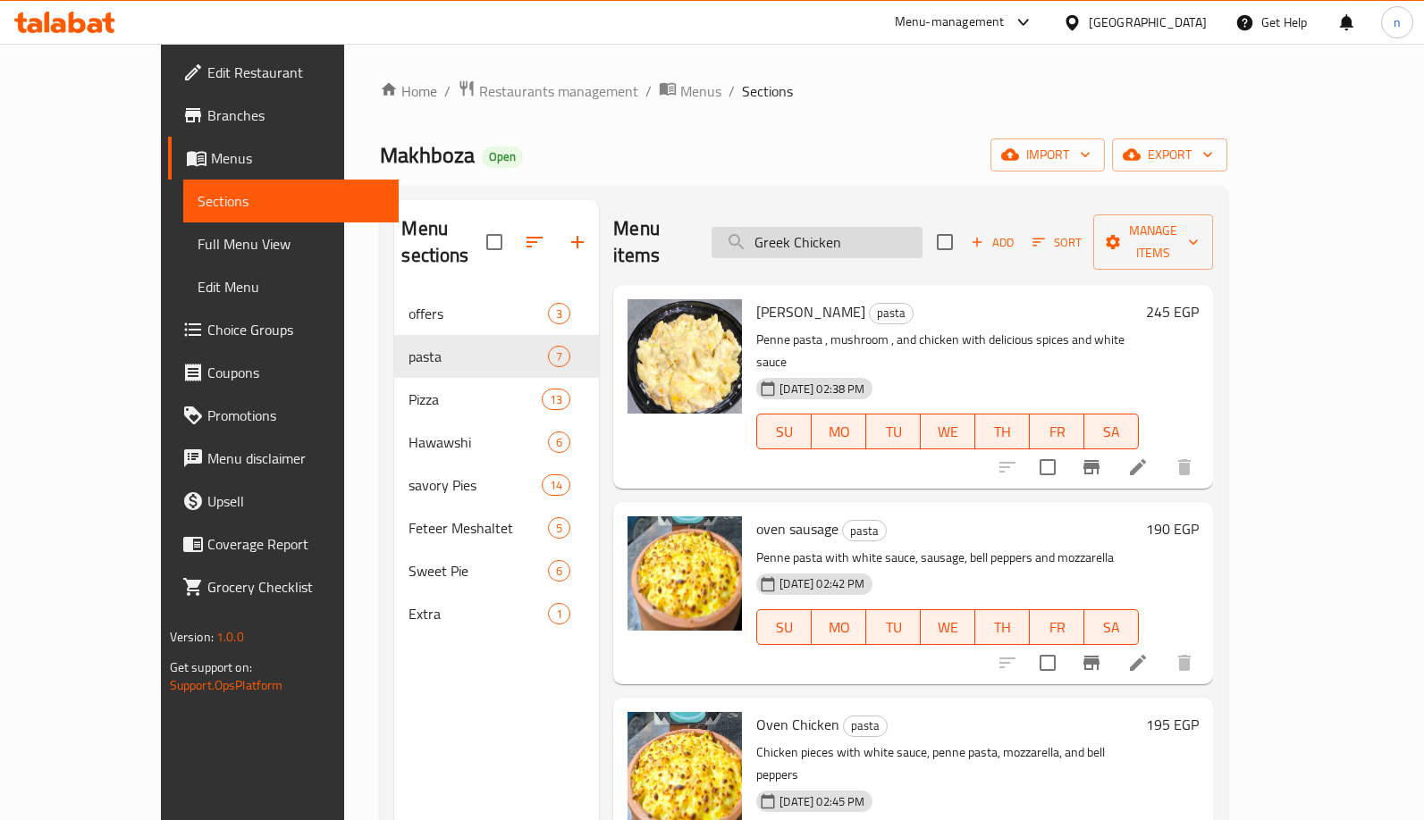
click at [894, 227] on input "Greek Chicken" at bounding box center [816, 242] width 211 height 31
click at [891, 228] on input "Greek Chicken" at bounding box center [816, 242] width 211 height 31
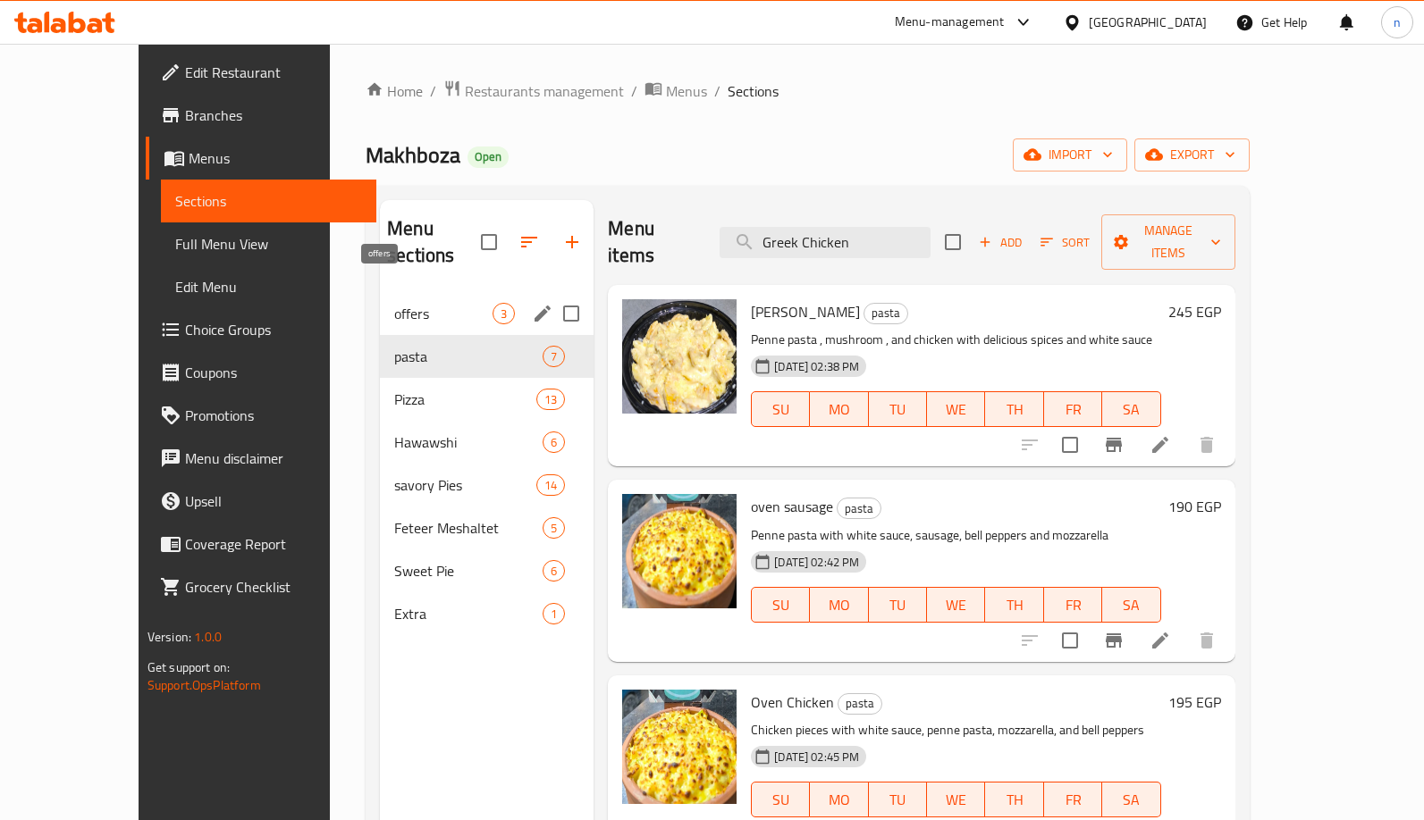
click at [399, 303] on span "offers" at bounding box center [443, 313] width 98 height 21
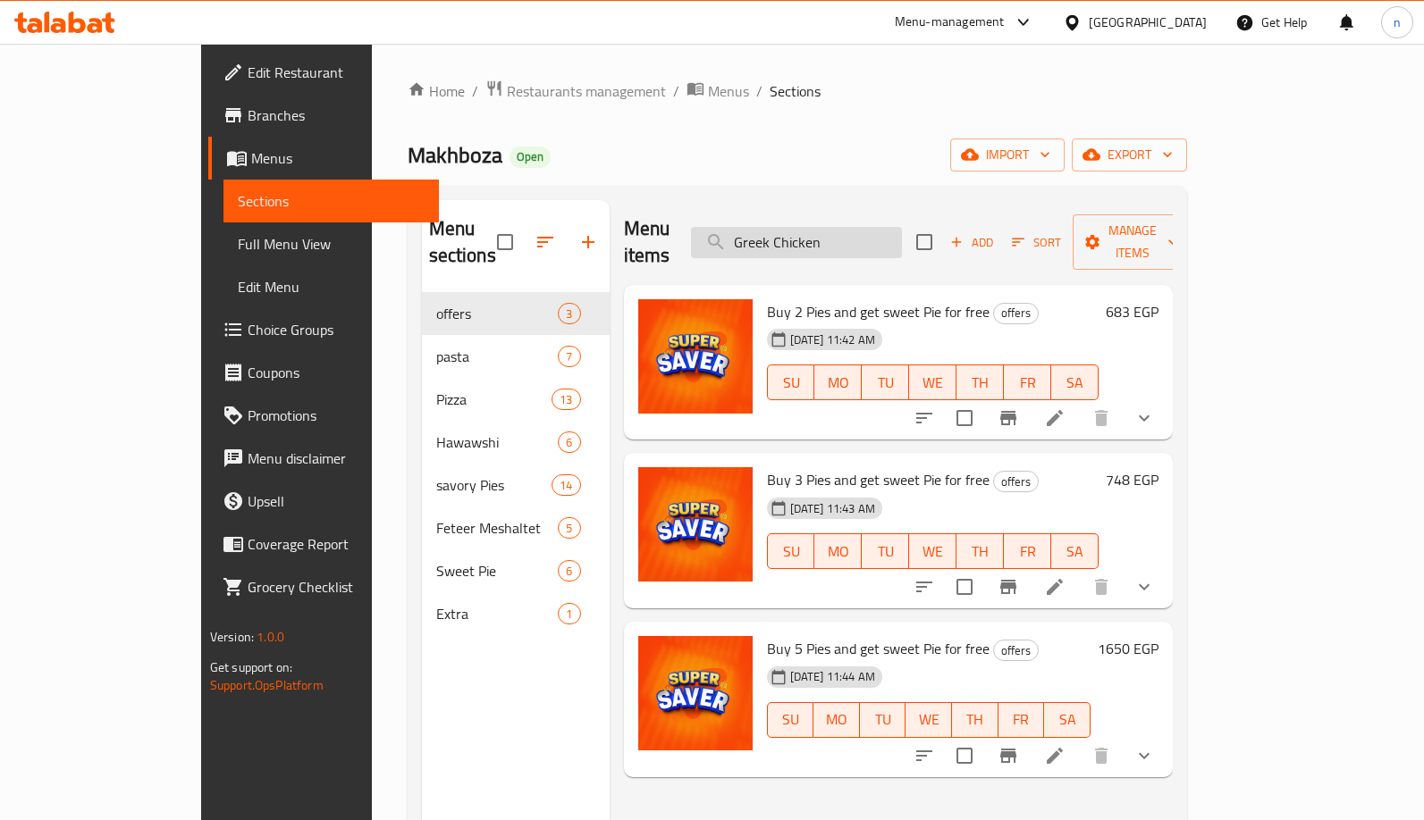
click at [902, 239] on input "Greek Chicken" at bounding box center [796, 242] width 211 height 31
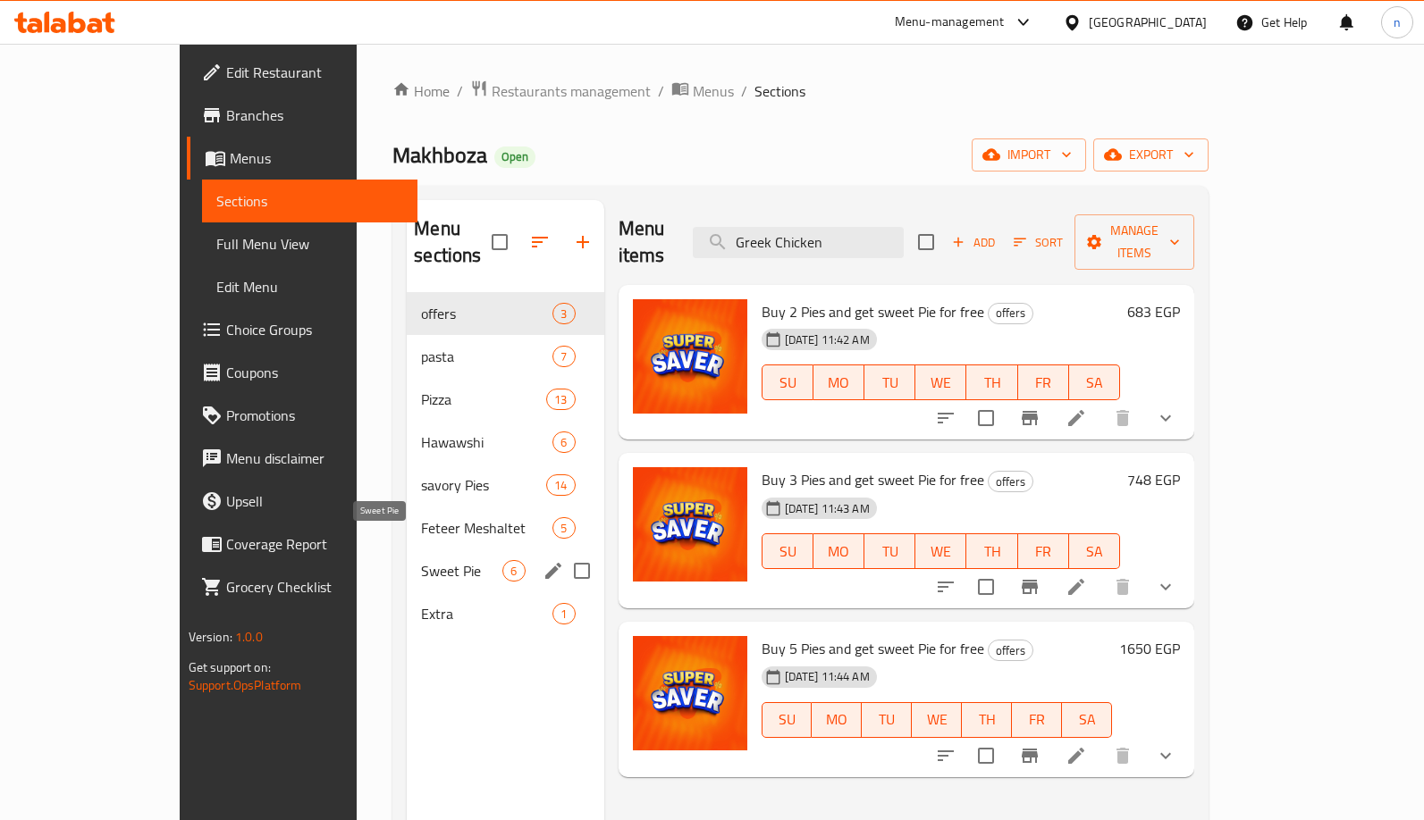
click at [421, 560] on span "Sweet Pie" at bounding box center [461, 570] width 81 height 21
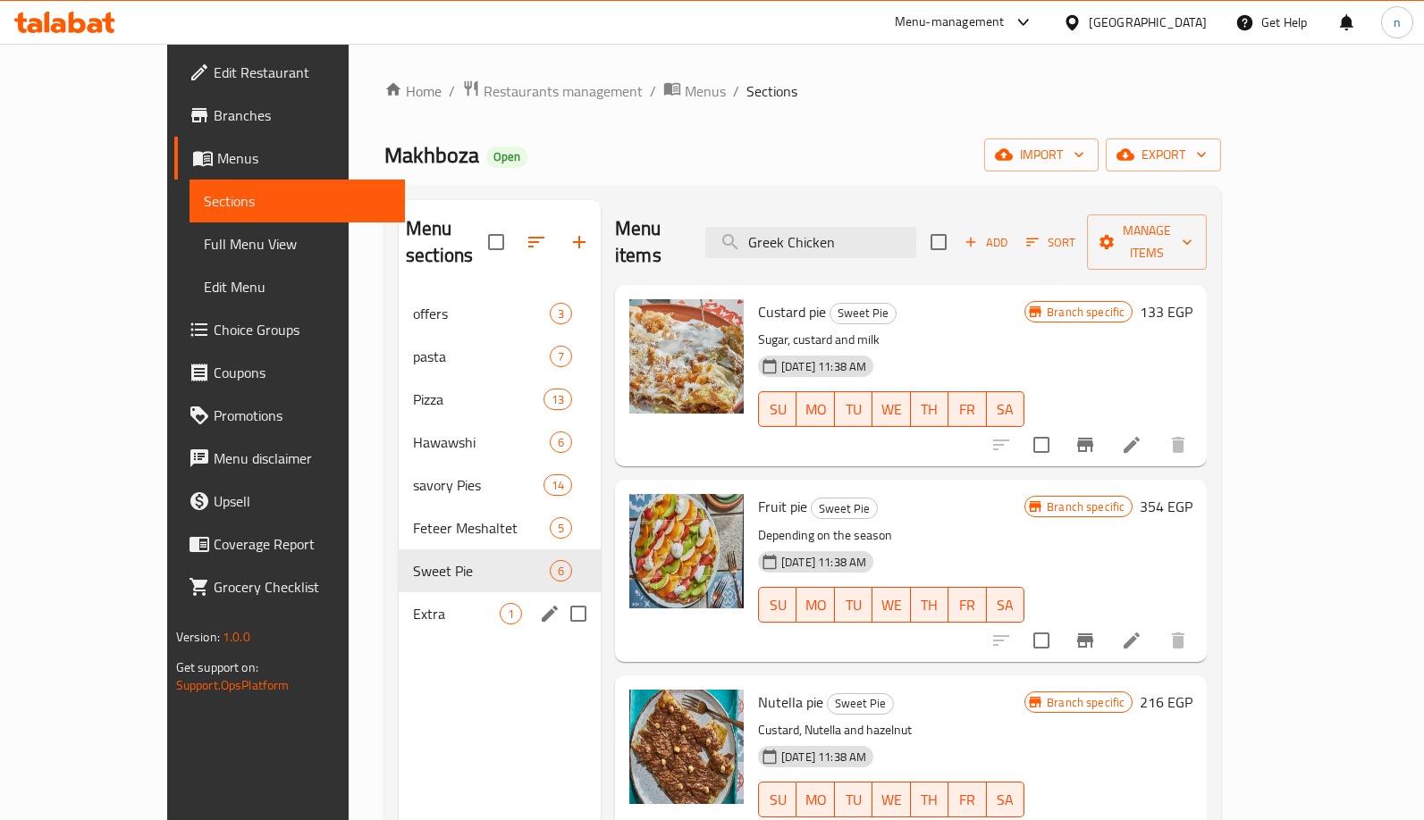
click at [413, 603] on span "Extra" at bounding box center [456, 613] width 87 height 21
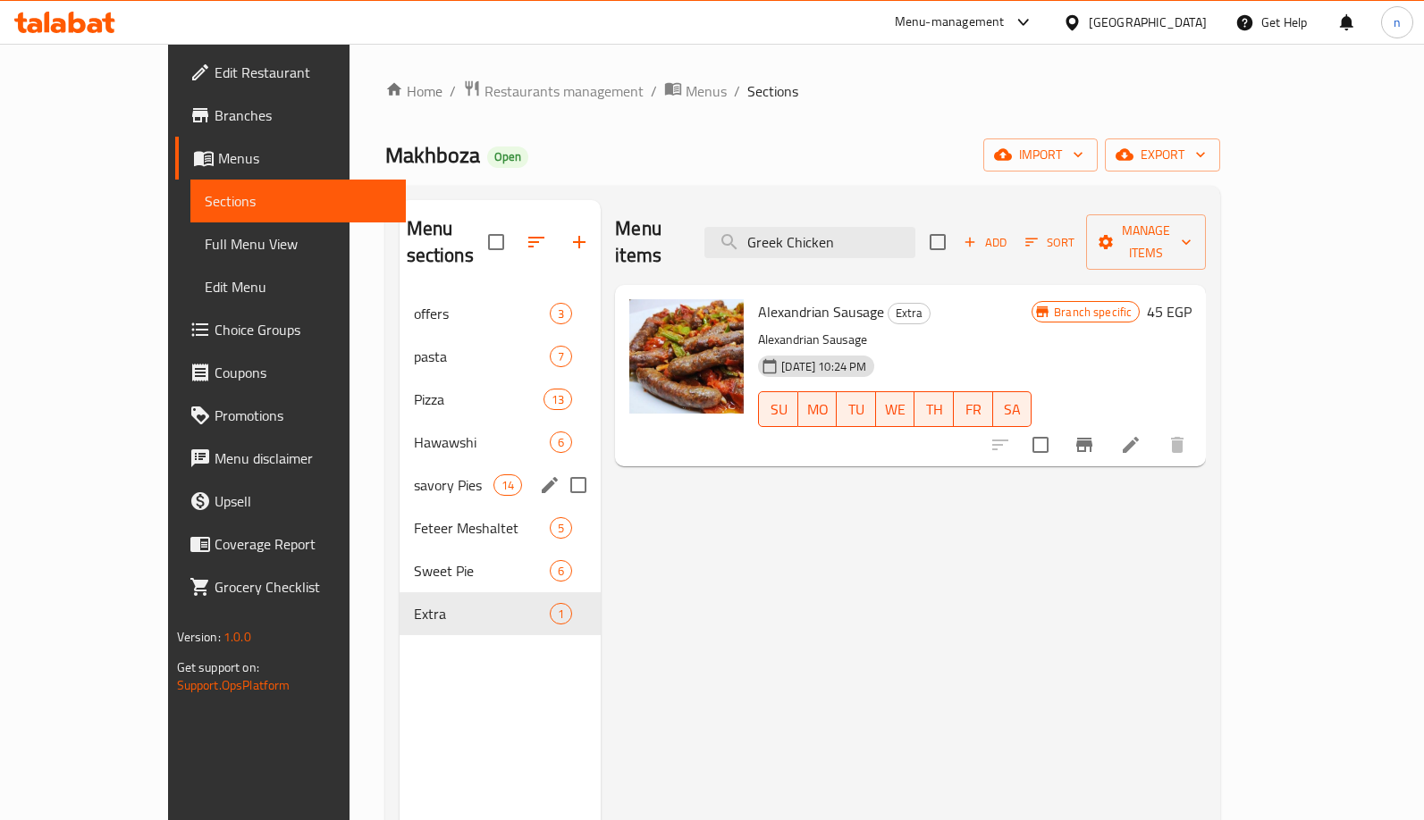
click at [399, 464] on div "savory Pies 14" at bounding box center [500, 485] width 202 height 43
